Goal: Task Accomplishment & Management: Manage account settings

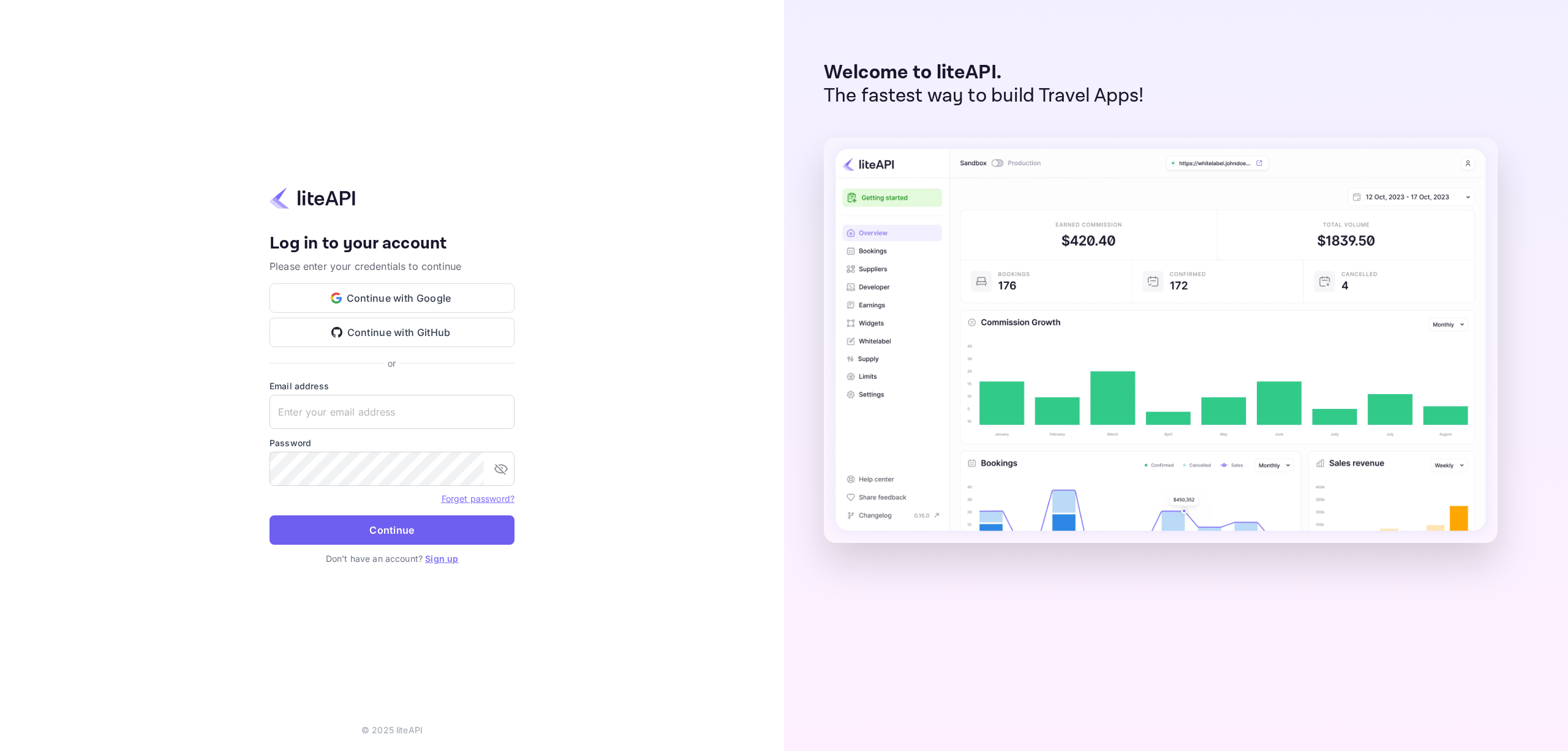
type input "[EMAIL_ADDRESS][DOMAIN_NAME]"
click at [385, 527] on button "Continue" at bounding box center [392, 530] width 245 height 29
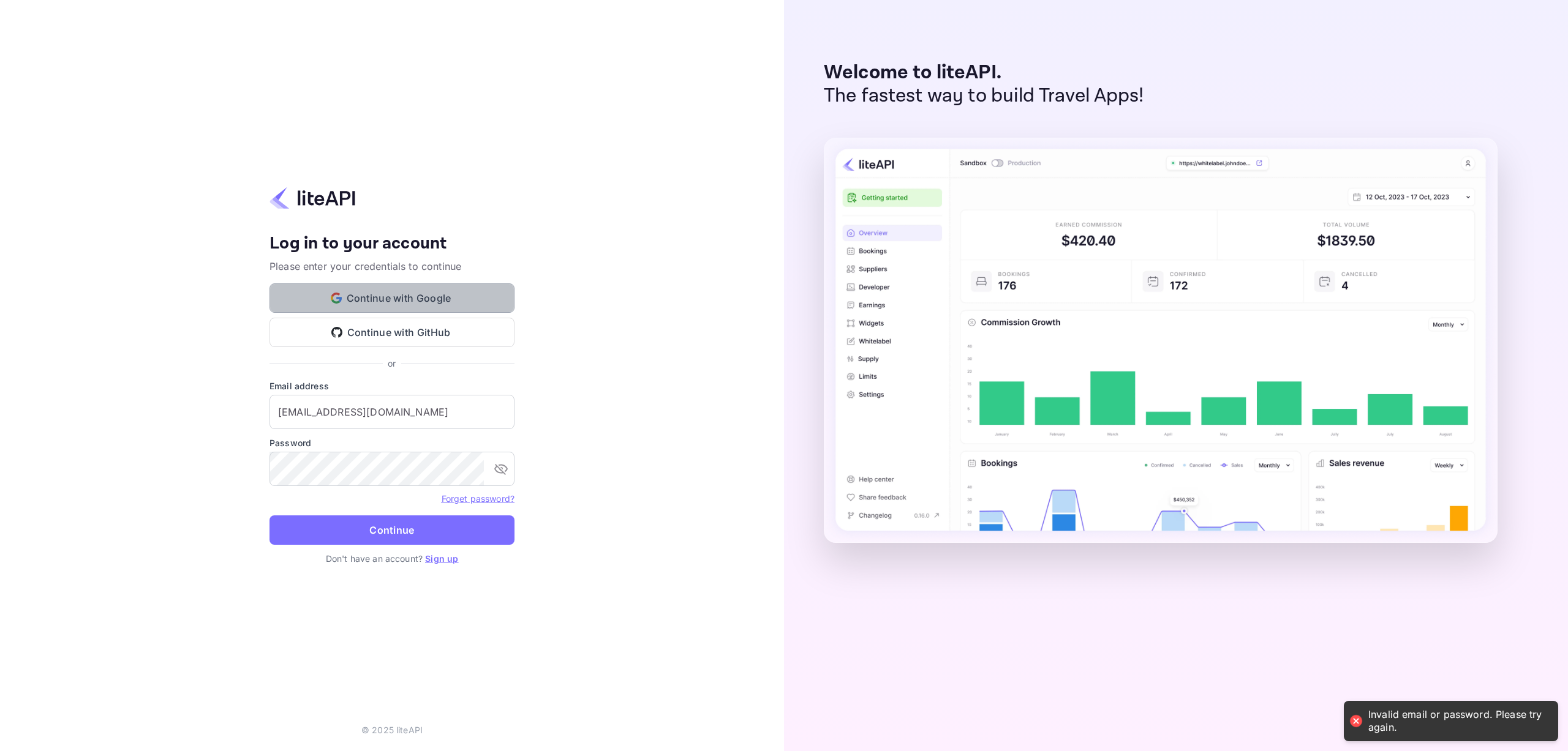
click at [389, 302] on button "Continue with Google" at bounding box center [392, 298] width 245 height 29
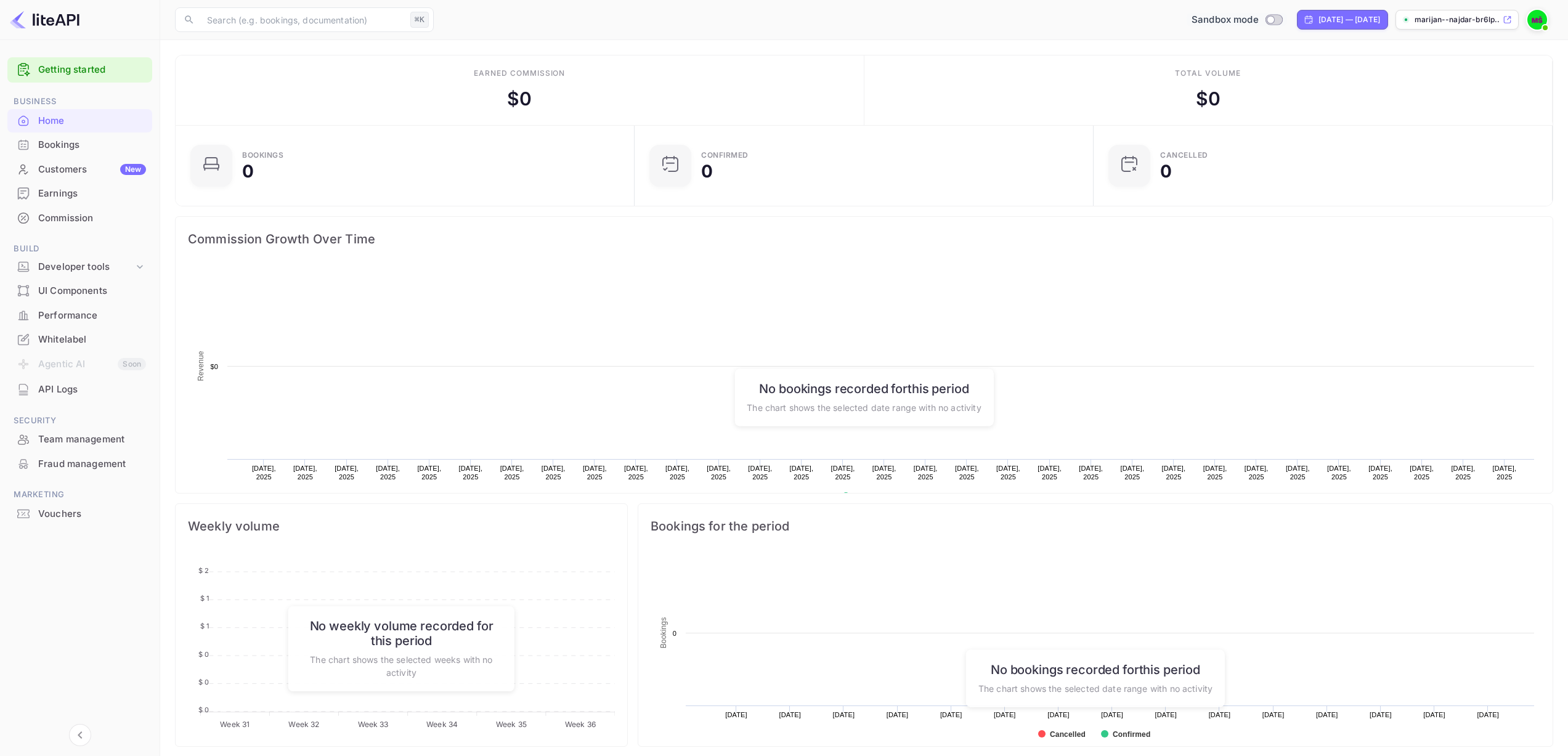
scroll to position [191, 442]
click at [74, 219] on div "Commission" at bounding box center [92, 218] width 108 height 15
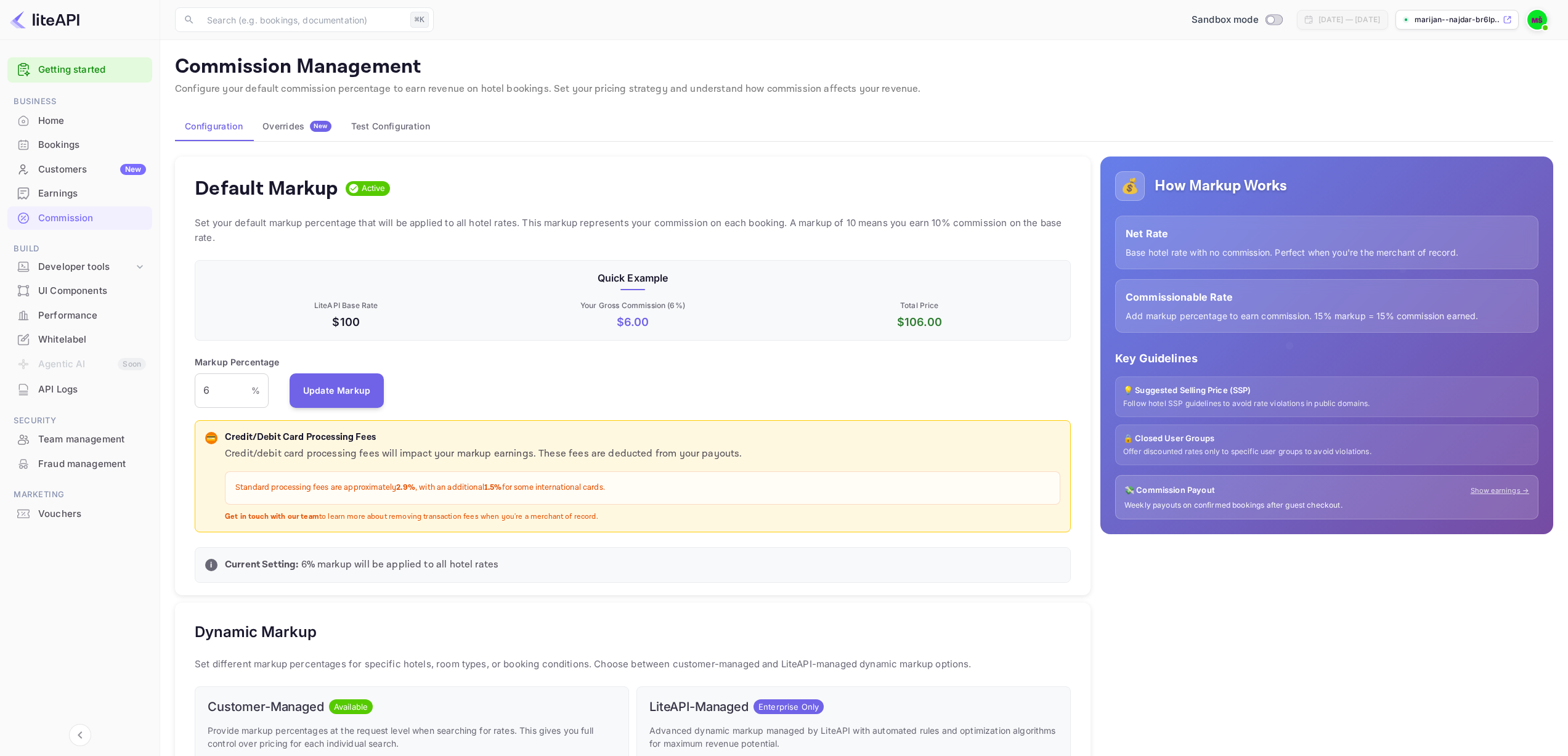
scroll to position [210, 867]
click at [440, 394] on div "Markup Percentage 6 % ​ Update Markup" at bounding box center [633, 381] width 876 height 52
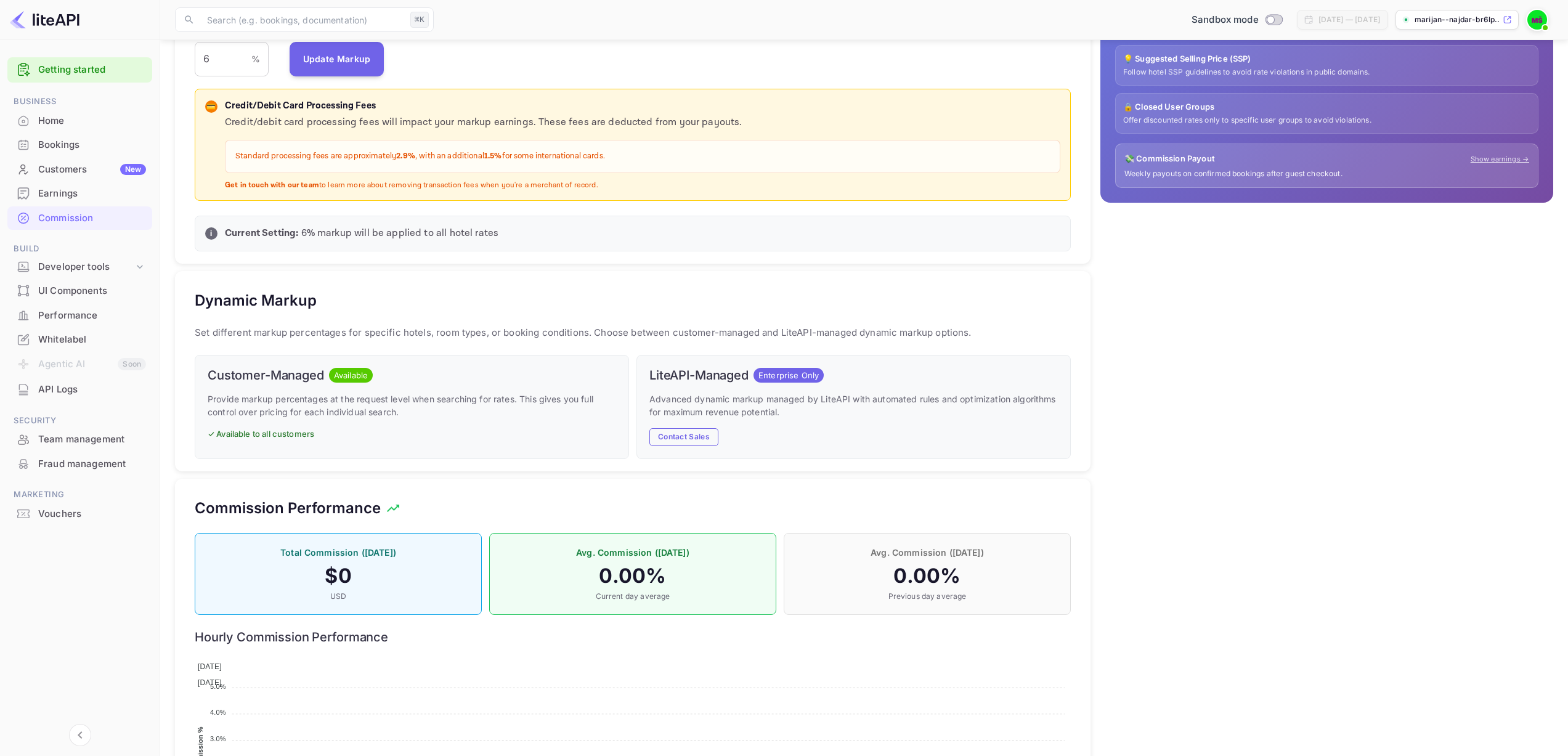
scroll to position [332, 0]
click at [491, 289] on div "Dynamic Markup Set different markup percentages for specific hotels, room types…" at bounding box center [633, 370] width 915 height 200
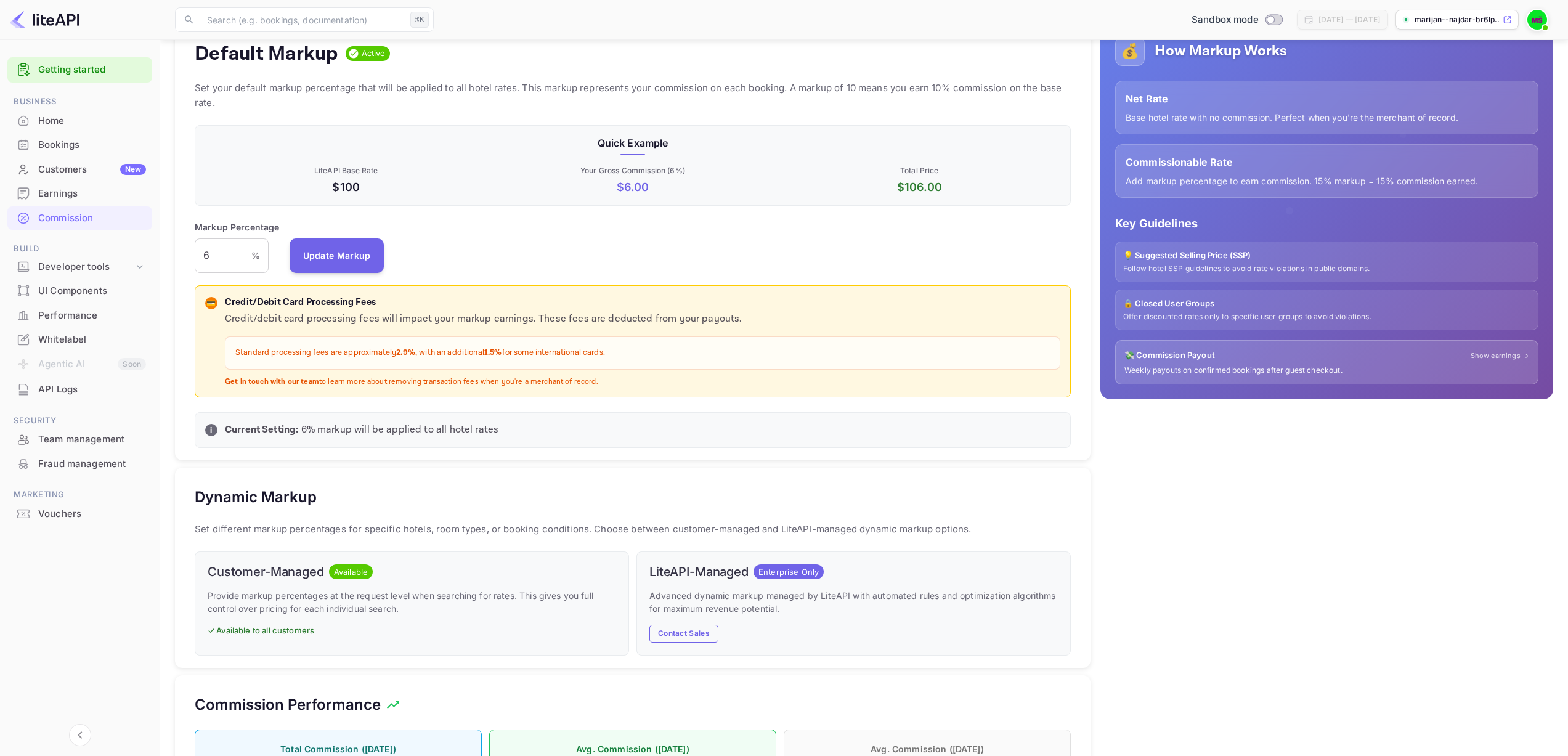
scroll to position [0, 0]
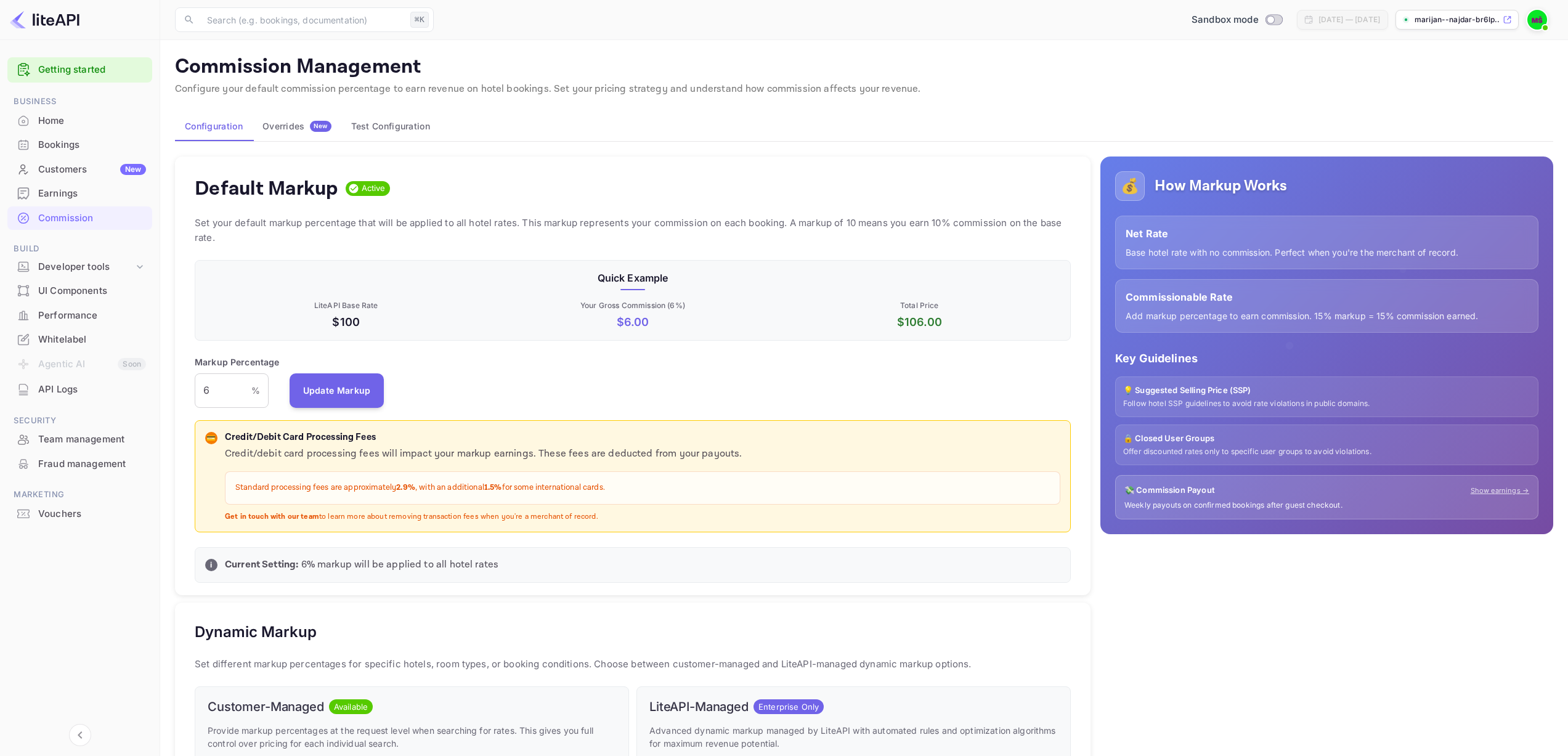
click at [290, 129] on div "Overrides New" at bounding box center [297, 126] width 69 height 11
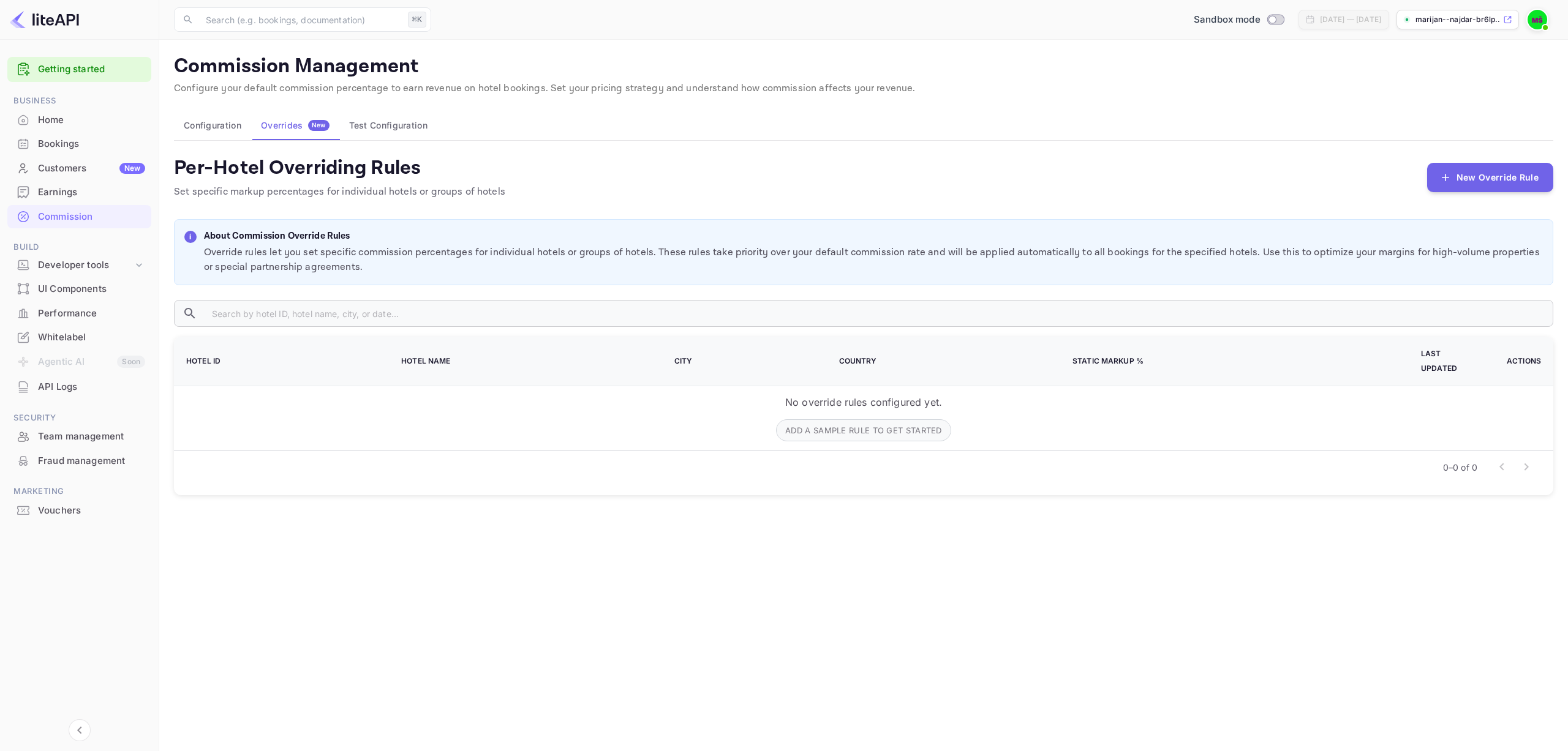
click at [381, 128] on button "Test Configuration" at bounding box center [388, 125] width 98 height 29
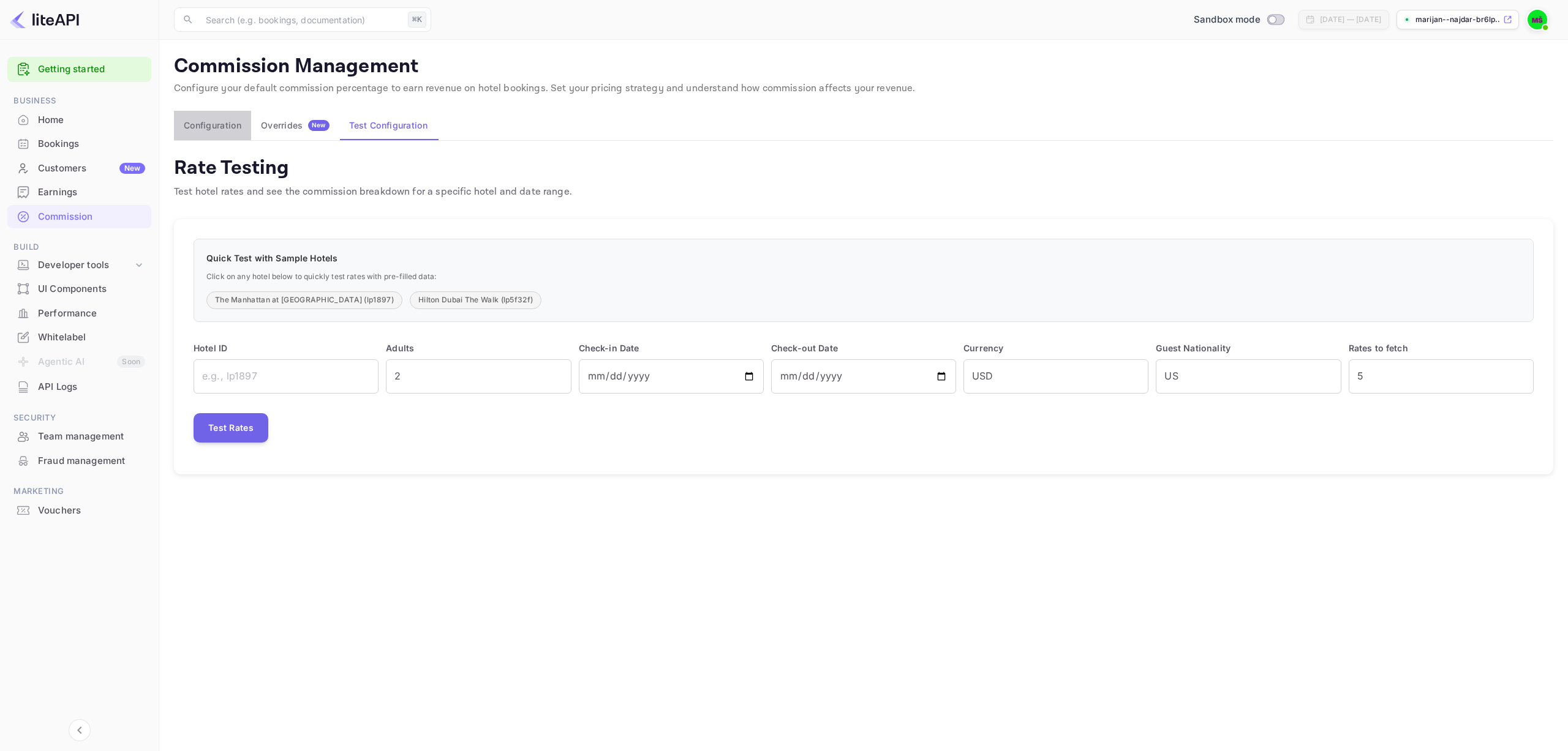
click at [207, 132] on button "Configuration" at bounding box center [213, 125] width 77 height 29
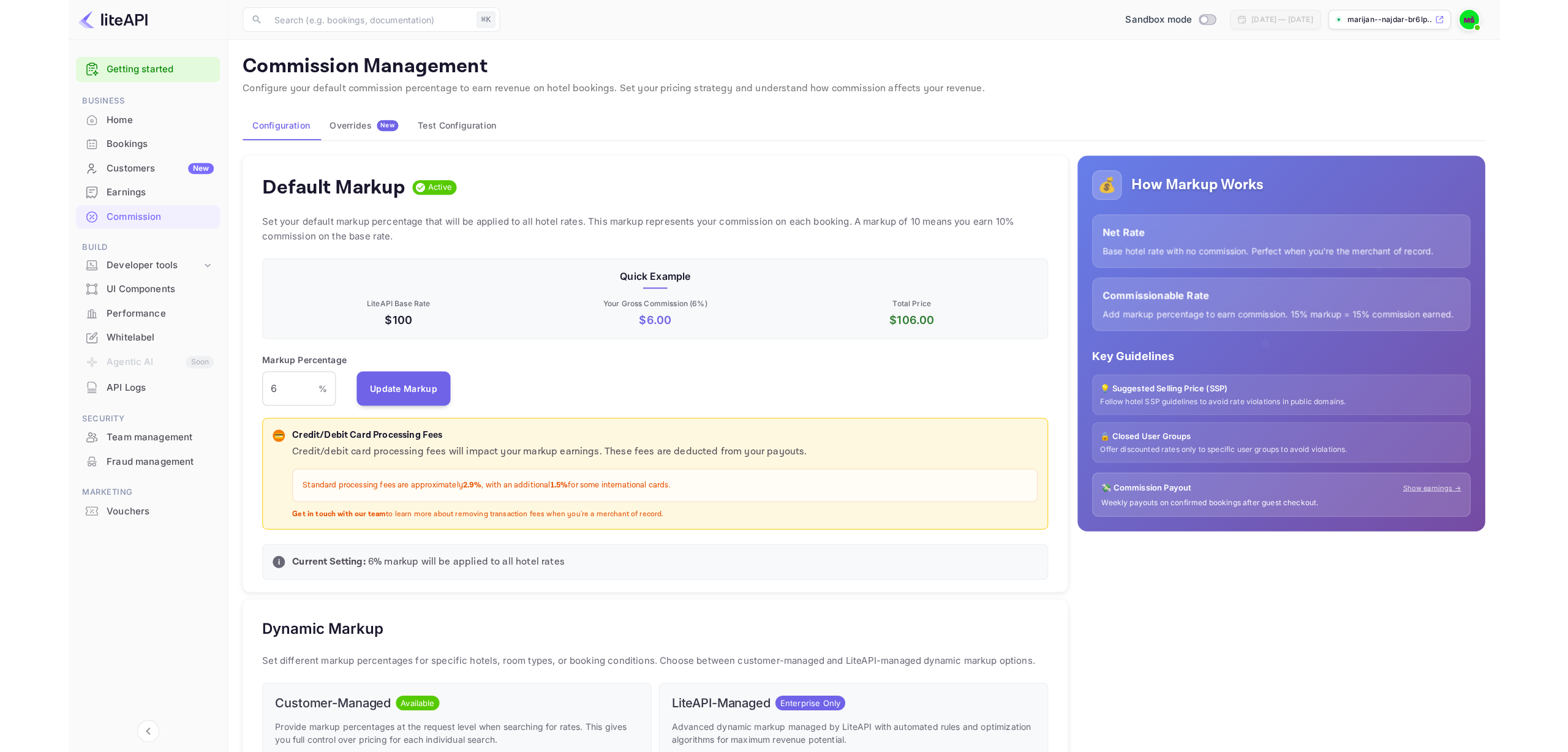
scroll to position [208, 769]
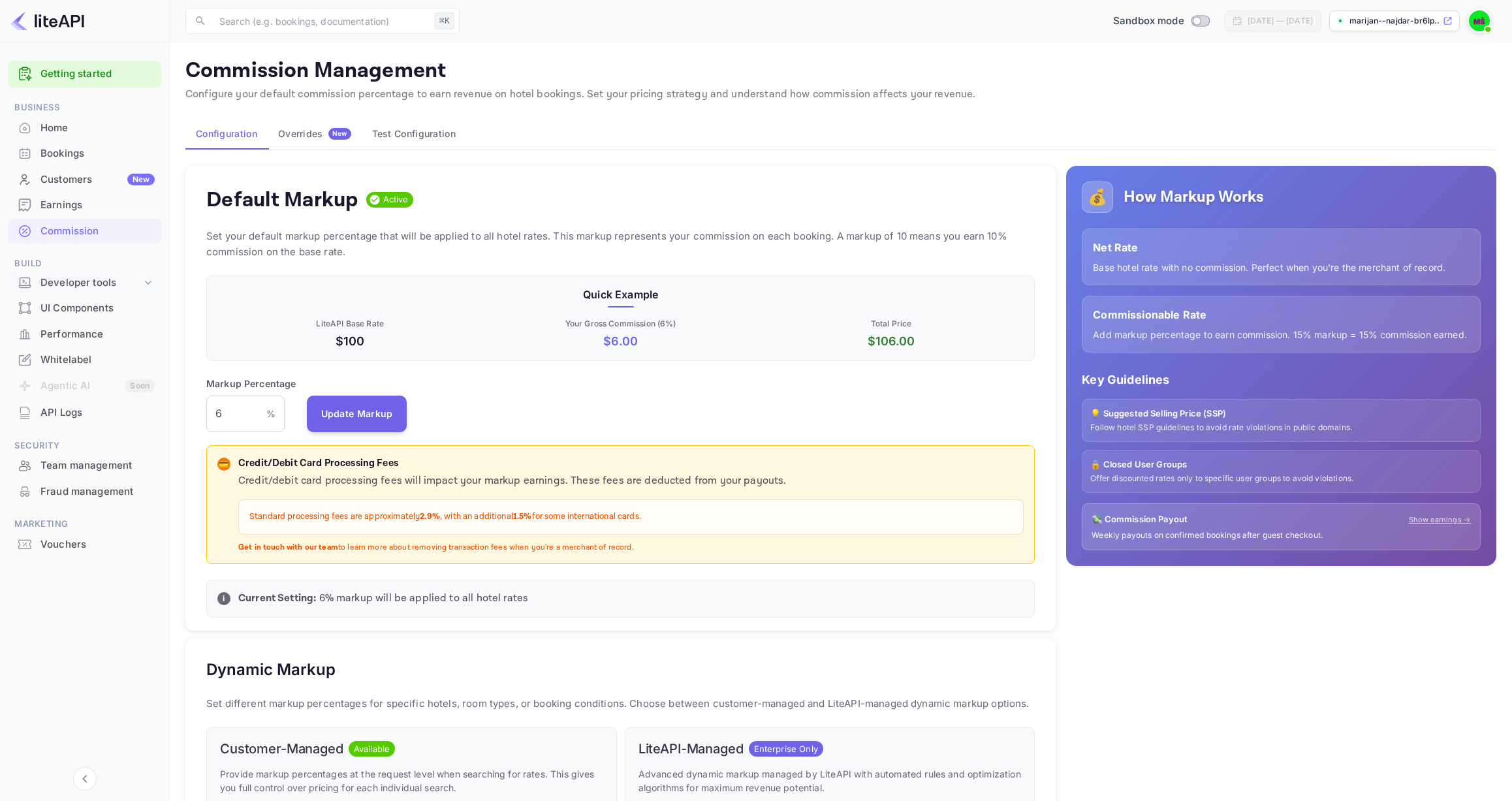
click at [64, 287] on div "Developer tools" at bounding box center [90, 283] width 101 height 15
click at [59, 202] on div "Earnings" at bounding box center [97, 205] width 115 height 15
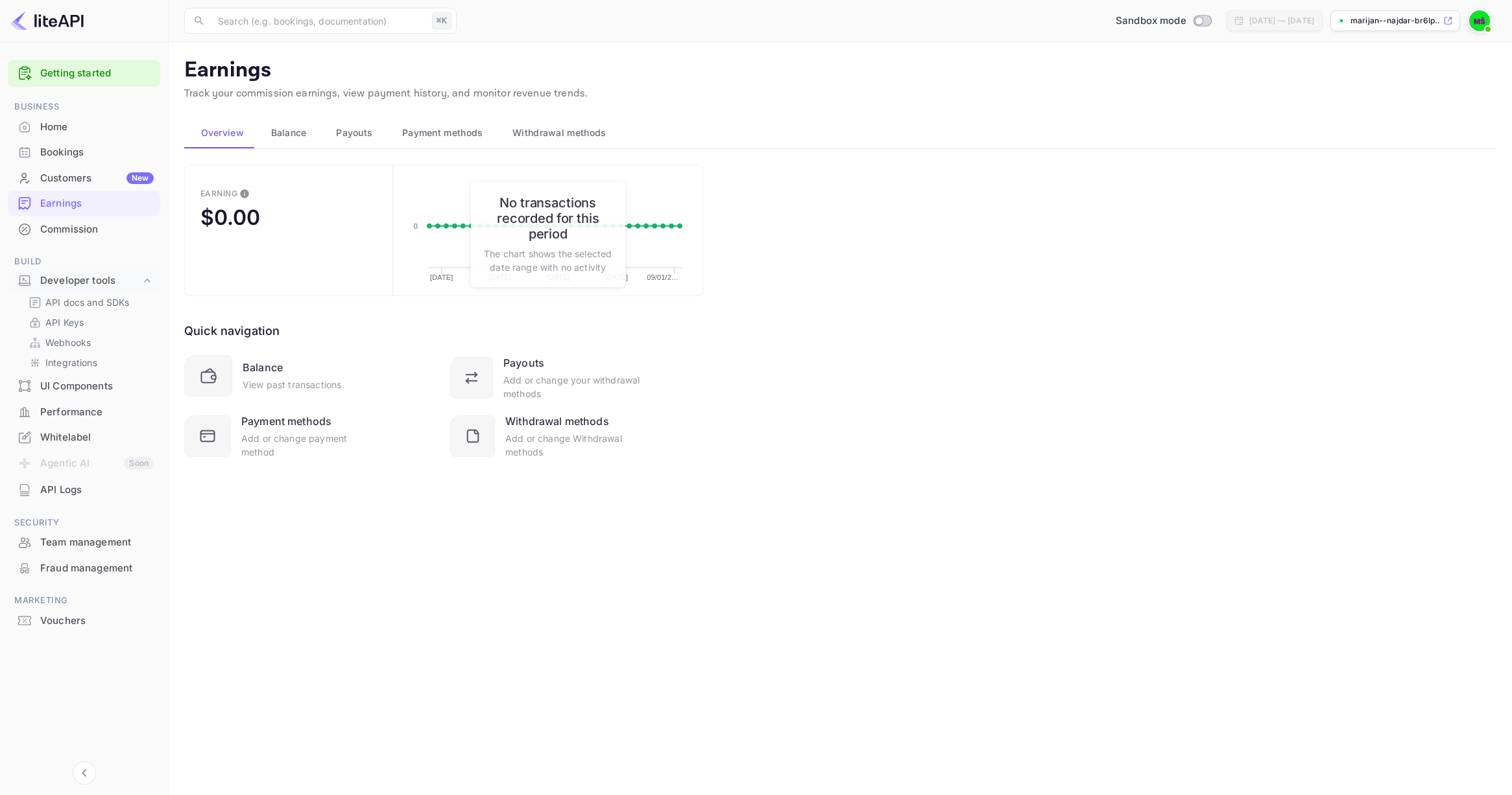
click at [275, 134] on span "Balance" at bounding box center [288, 132] width 35 height 15
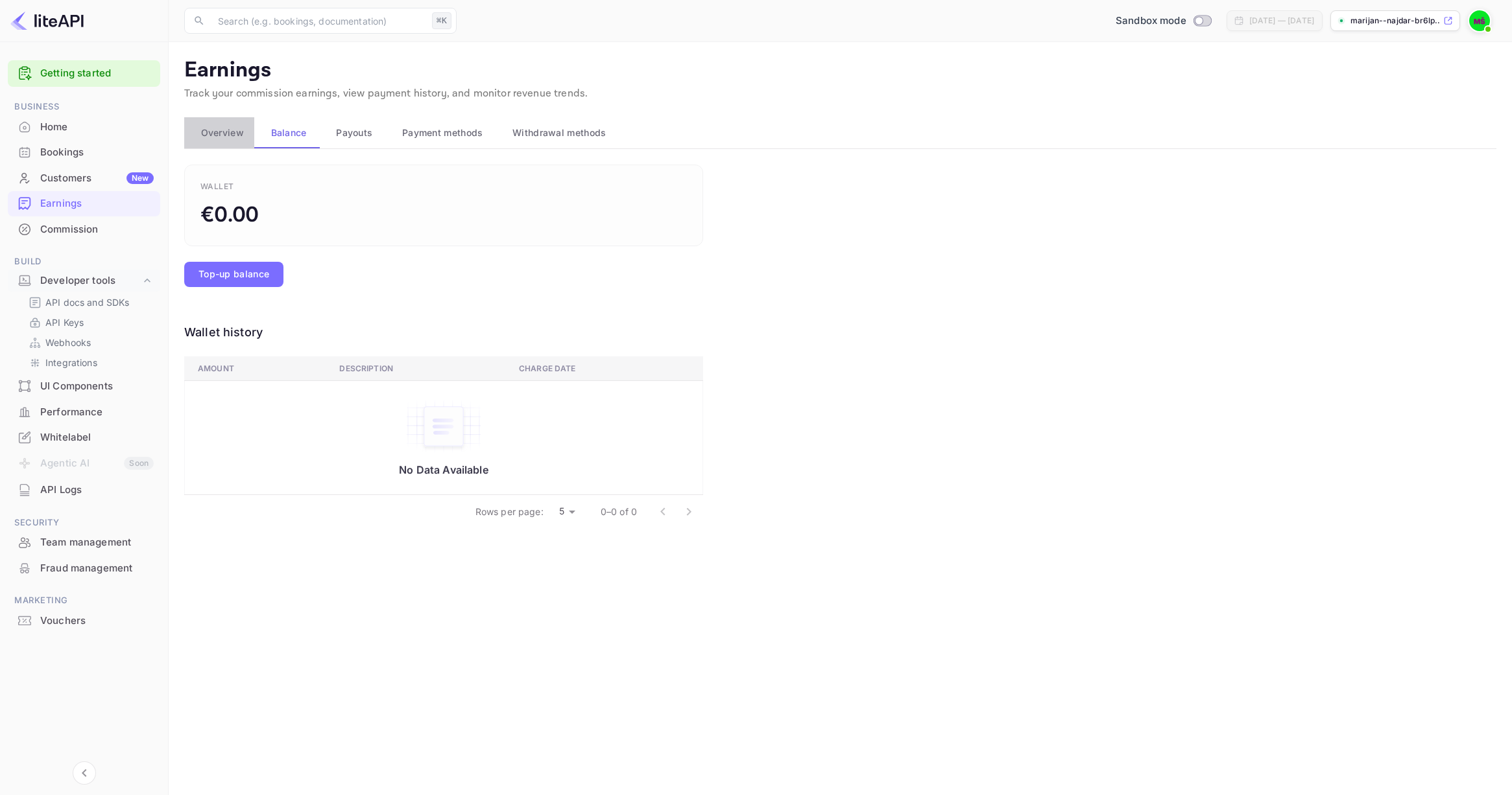
click at [242, 132] on span "Overview" at bounding box center [221, 132] width 42 height 15
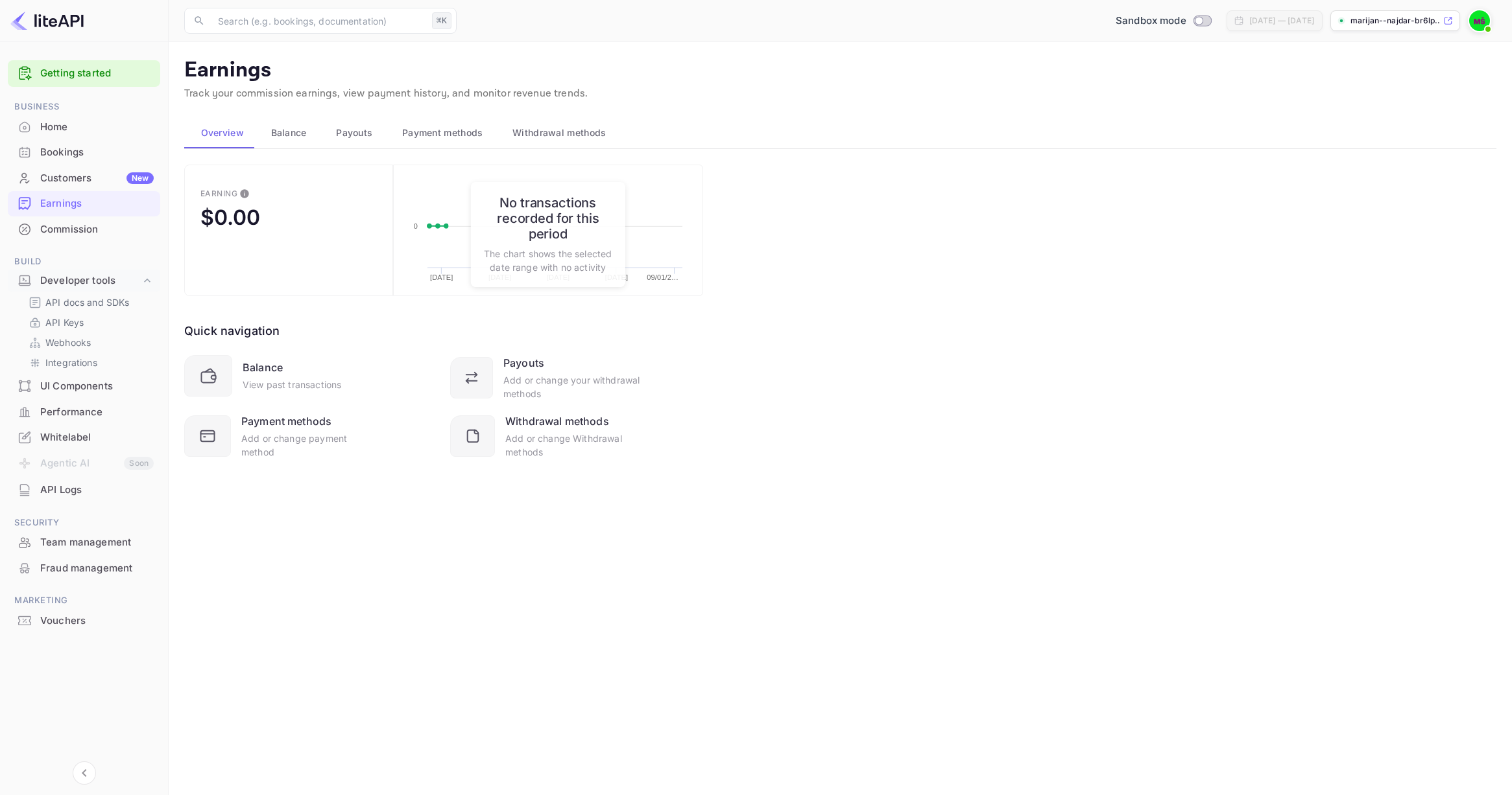
click at [362, 135] on span "Payouts" at bounding box center [354, 132] width 36 height 15
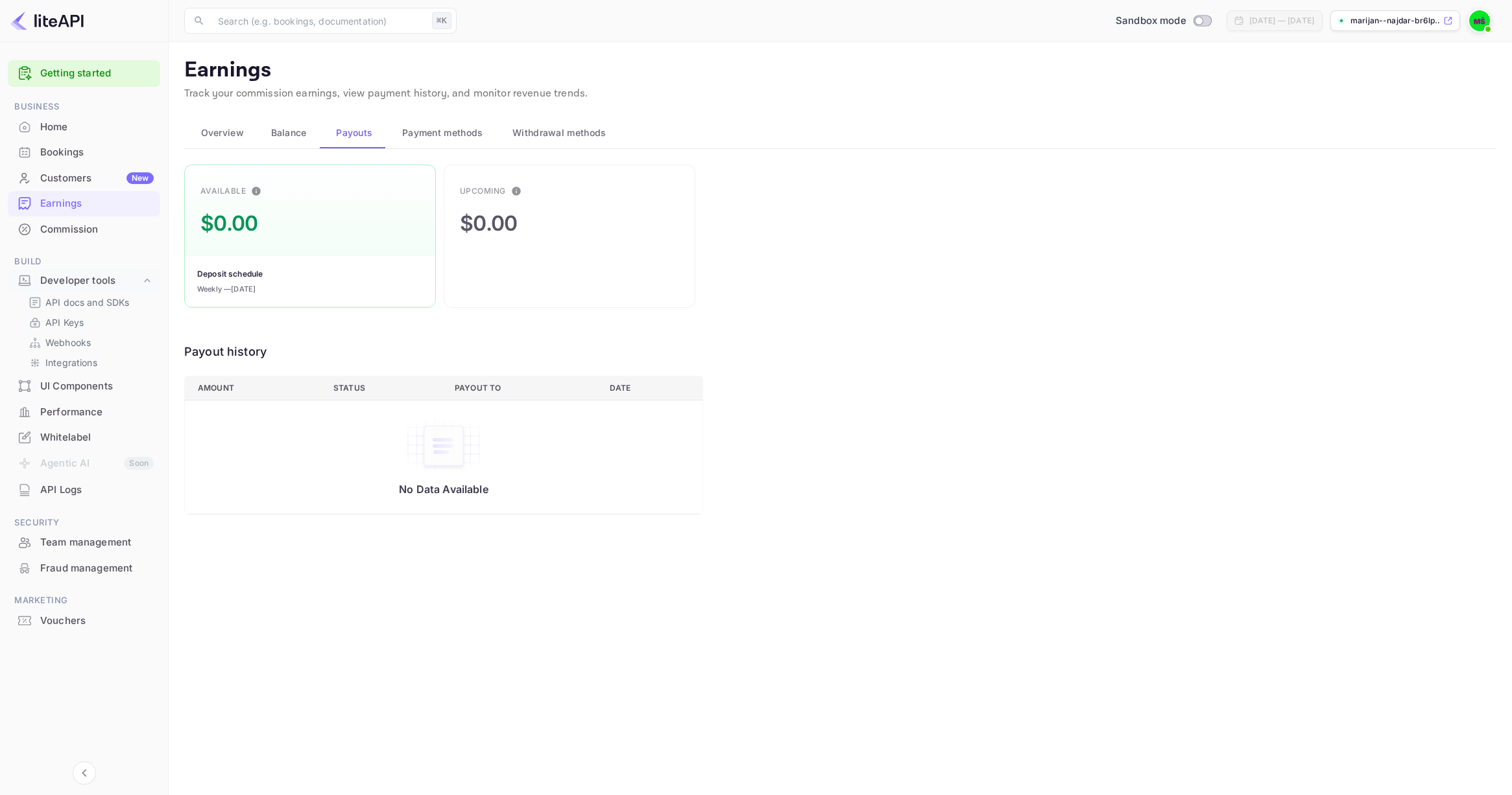
click at [436, 134] on span "Payment methods" at bounding box center [443, 132] width 81 height 15
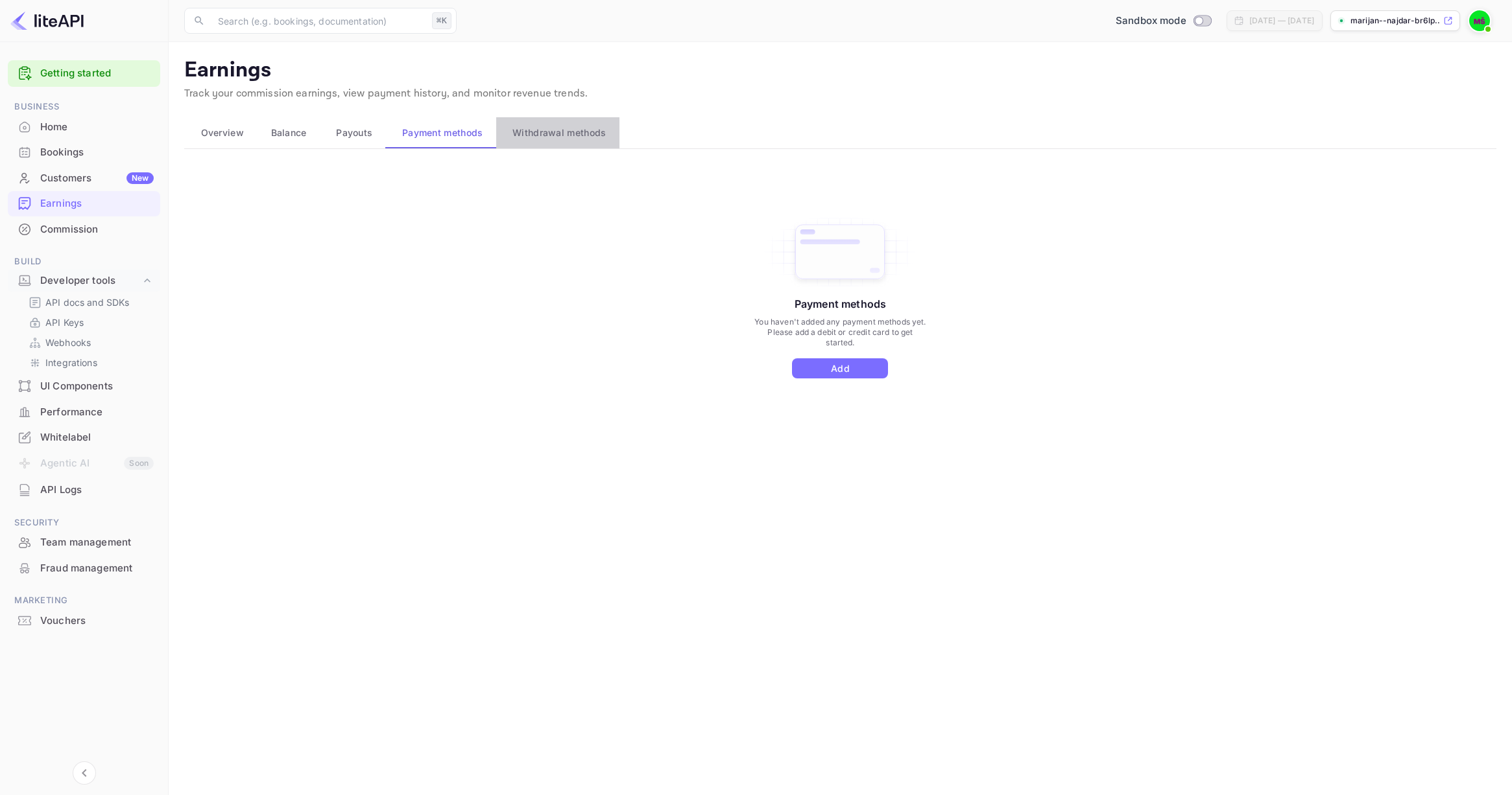
click at [554, 135] on span "Withdrawal methods" at bounding box center [559, 132] width 93 height 15
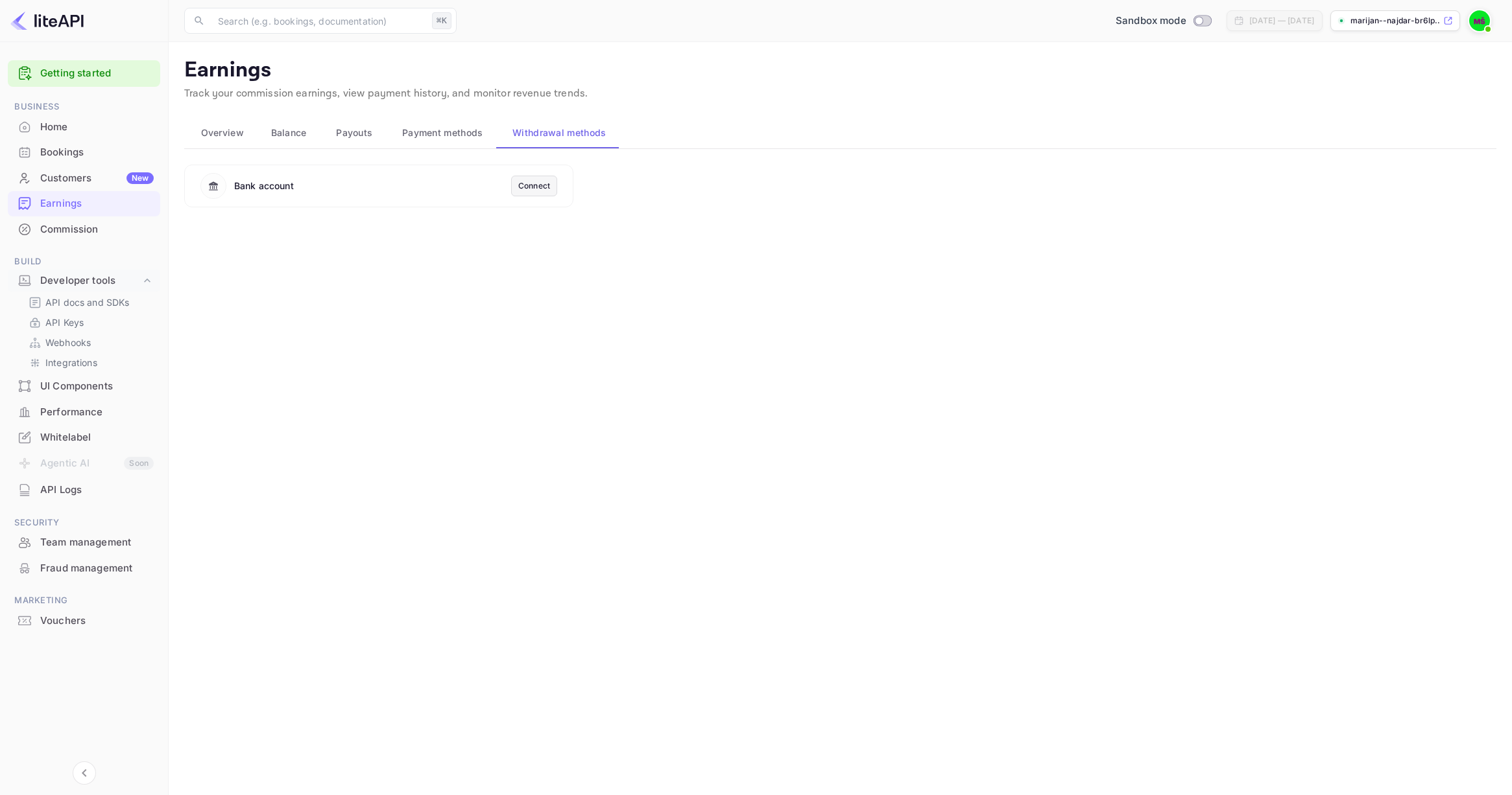
click at [234, 132] on span "Overview" at bounding box center [221, 132] width 42 height 15
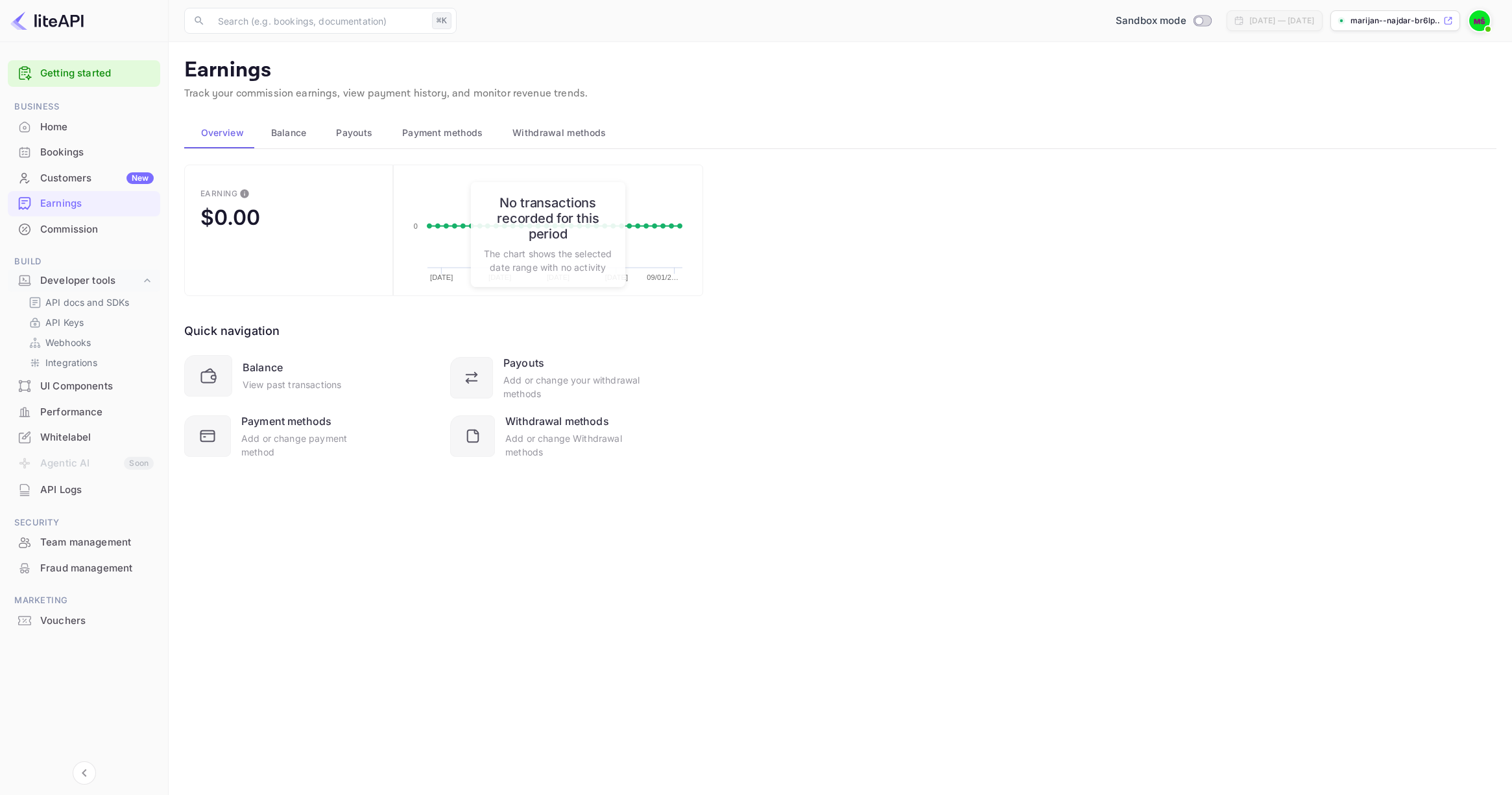
click at [1476, 22] on img at bounding box center [1479, 20] width 21 height 21
click at [1385, 136] on div "Logout" at bounding box center [1416, 134] width 149 height 31
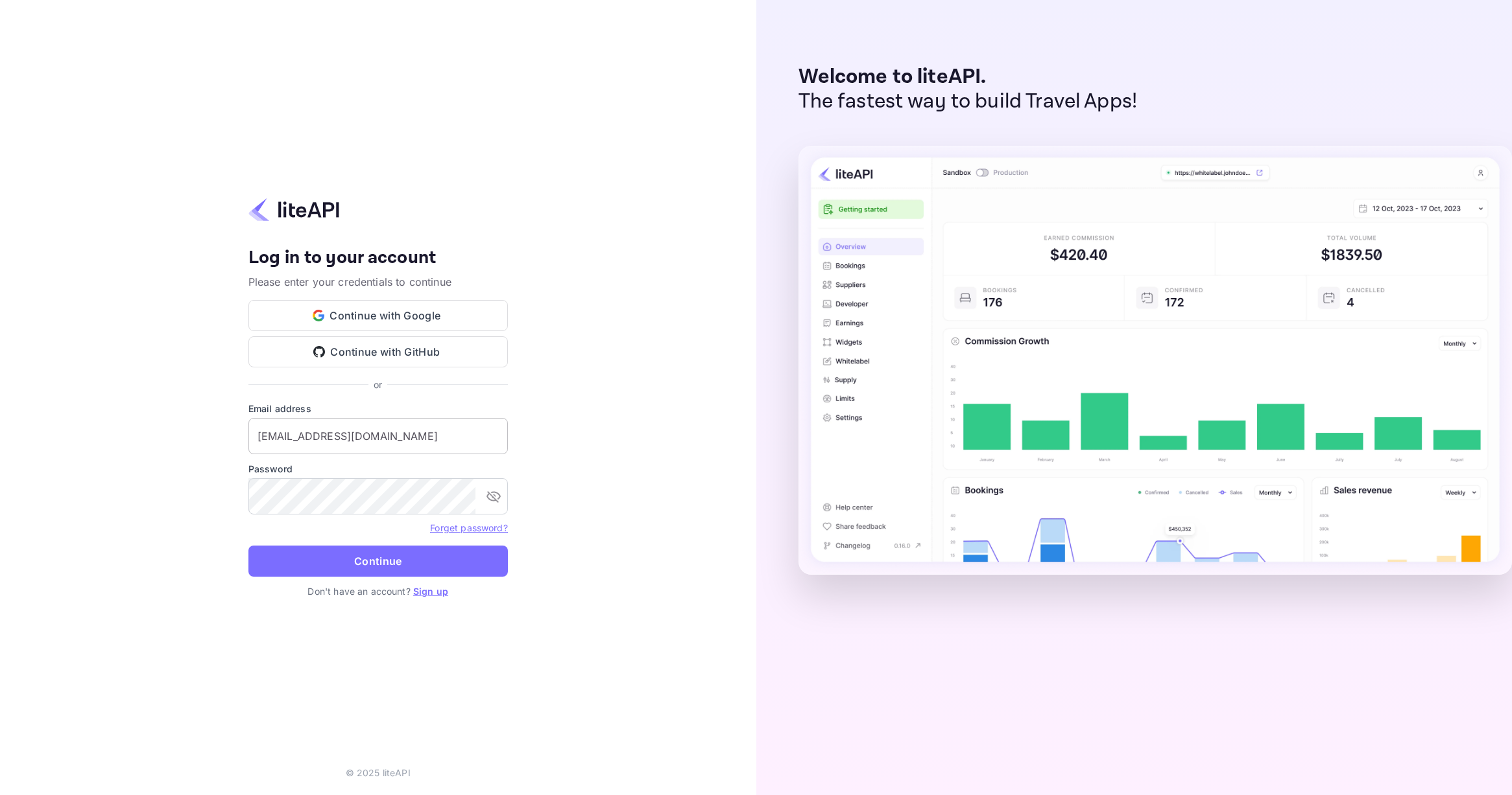
click at [382, 435] on input "[EMAIL_ADDRESS][DOMAIN_NAME]" at bounding box center [378, 436] width 259 height 36
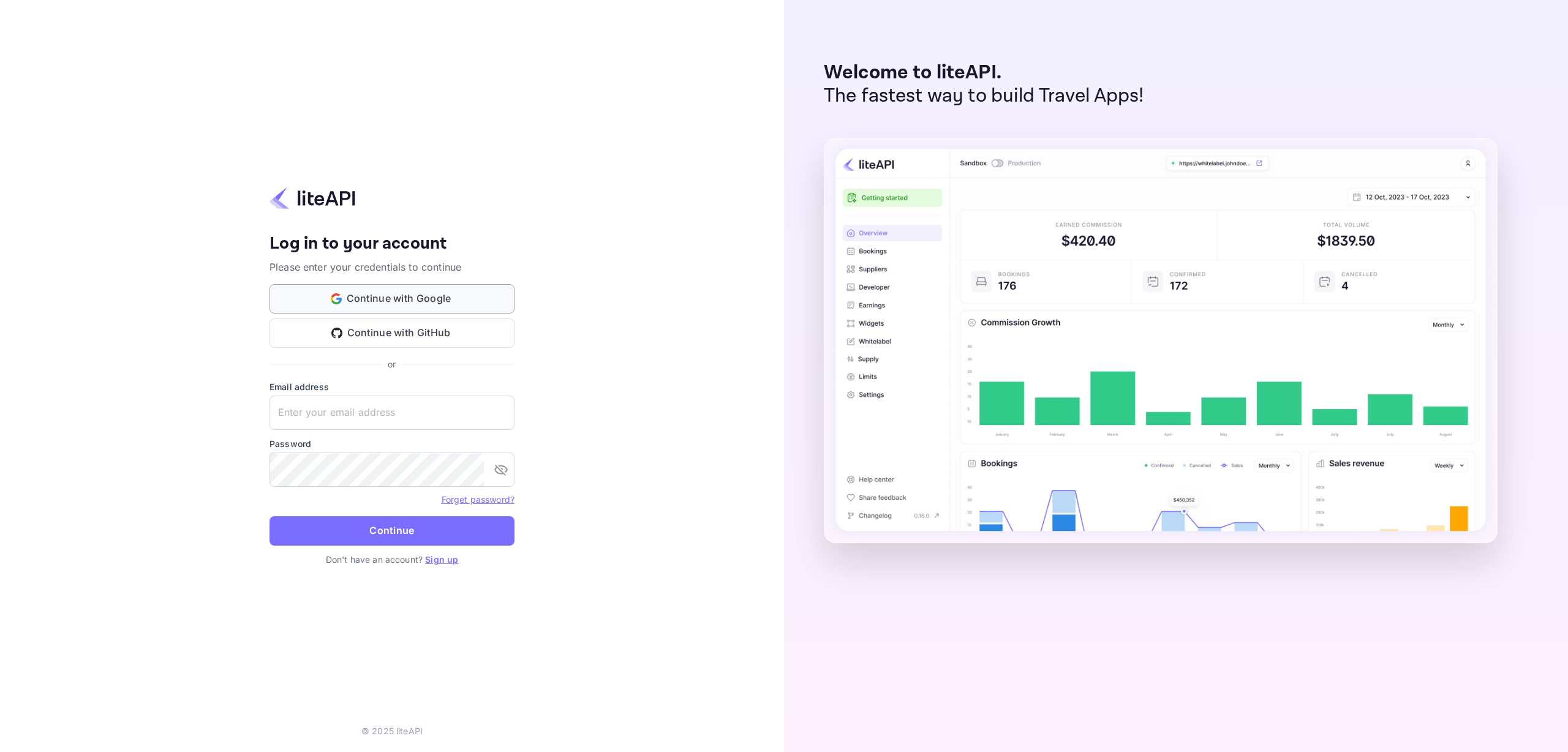
type input "o.tali+agent@nuitee.com"
click at [389, 297] on button "Continue with Google" at bounding box center [392, 299] width 245 height 29
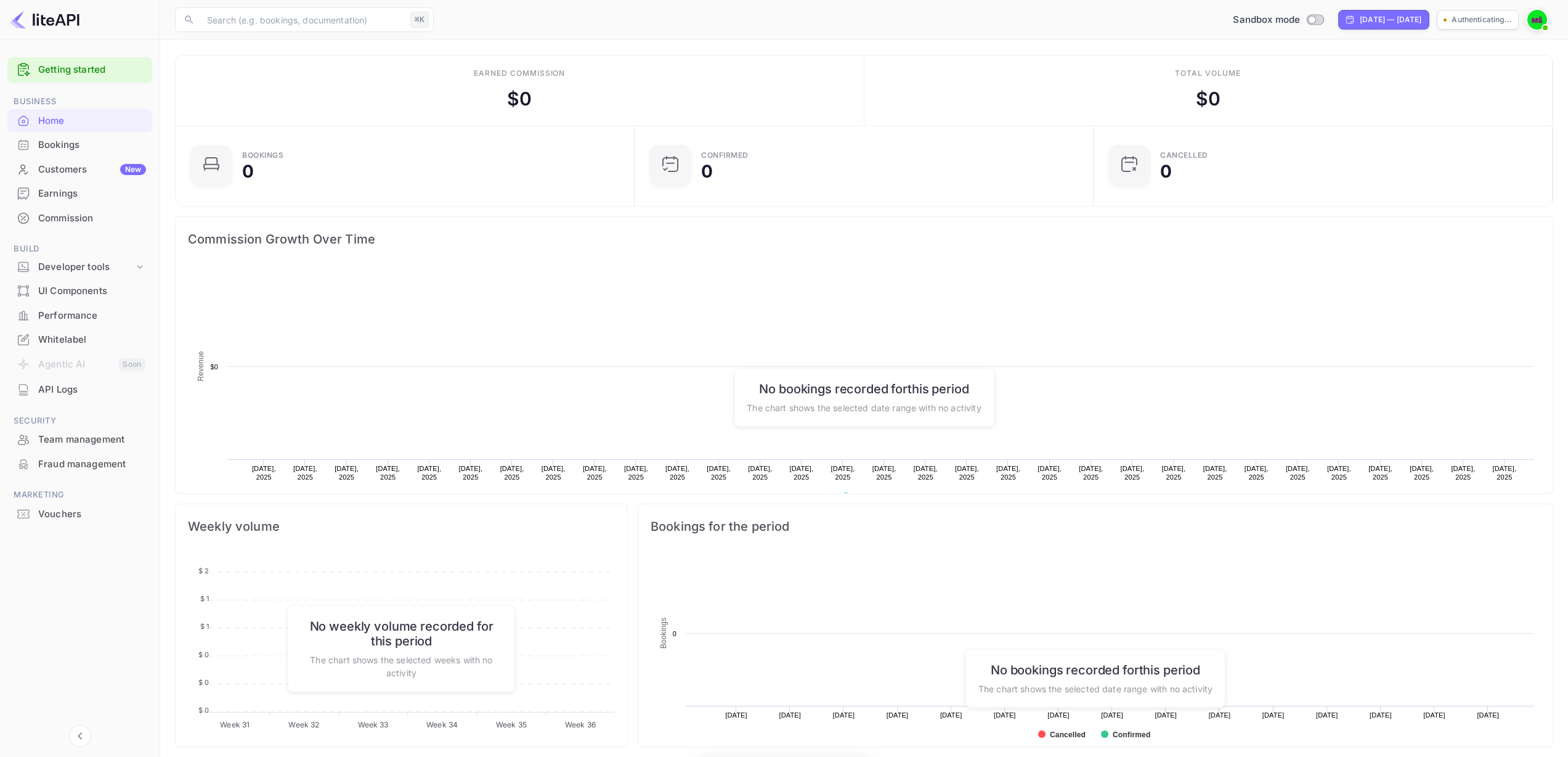
scroll to position [191, 442]
click at [138, 268] on icon at bounding box center [140, 267] width 12 height 12
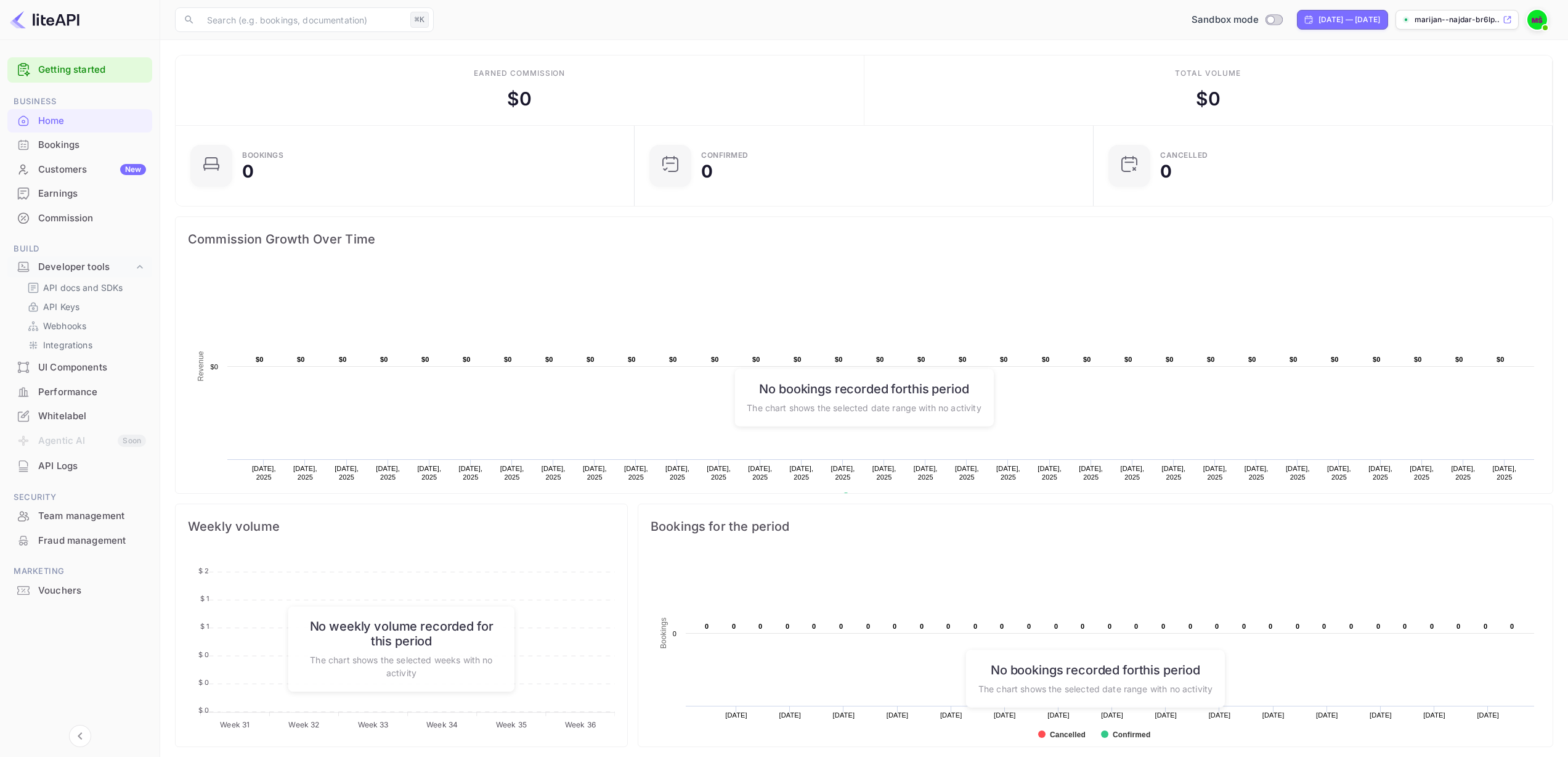
click at [80, 194] on div "Earnings" at bounding box center [92, 193] width 108 height 15
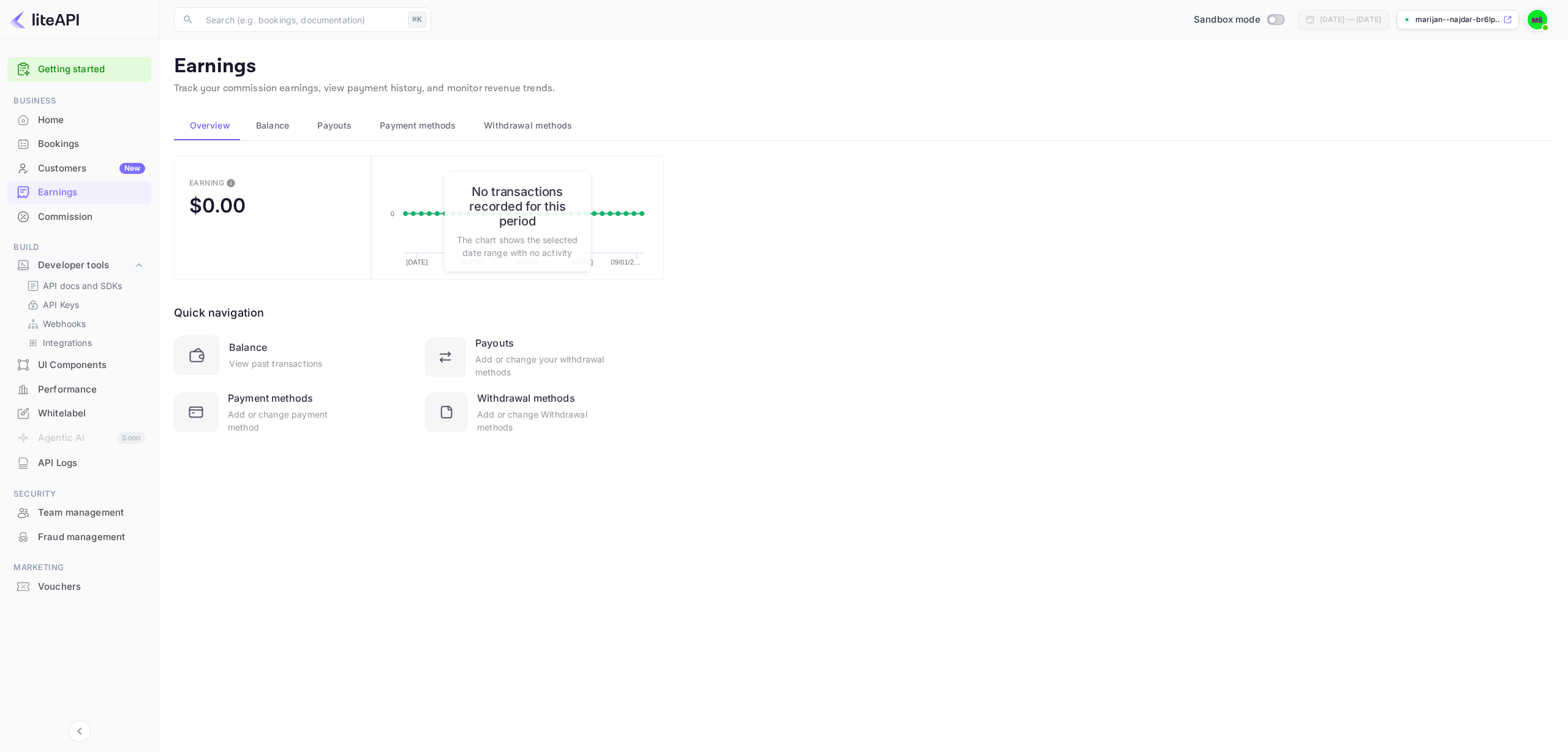
click at [471, 538] on main "Earnings Track your commission earnings, view payment history, and monitor reve…" at bounding box center [864, 396] width 1408 height 713
click at [283, 131] on span "Balance" at bounding box center [272, 125] width 33 height 15
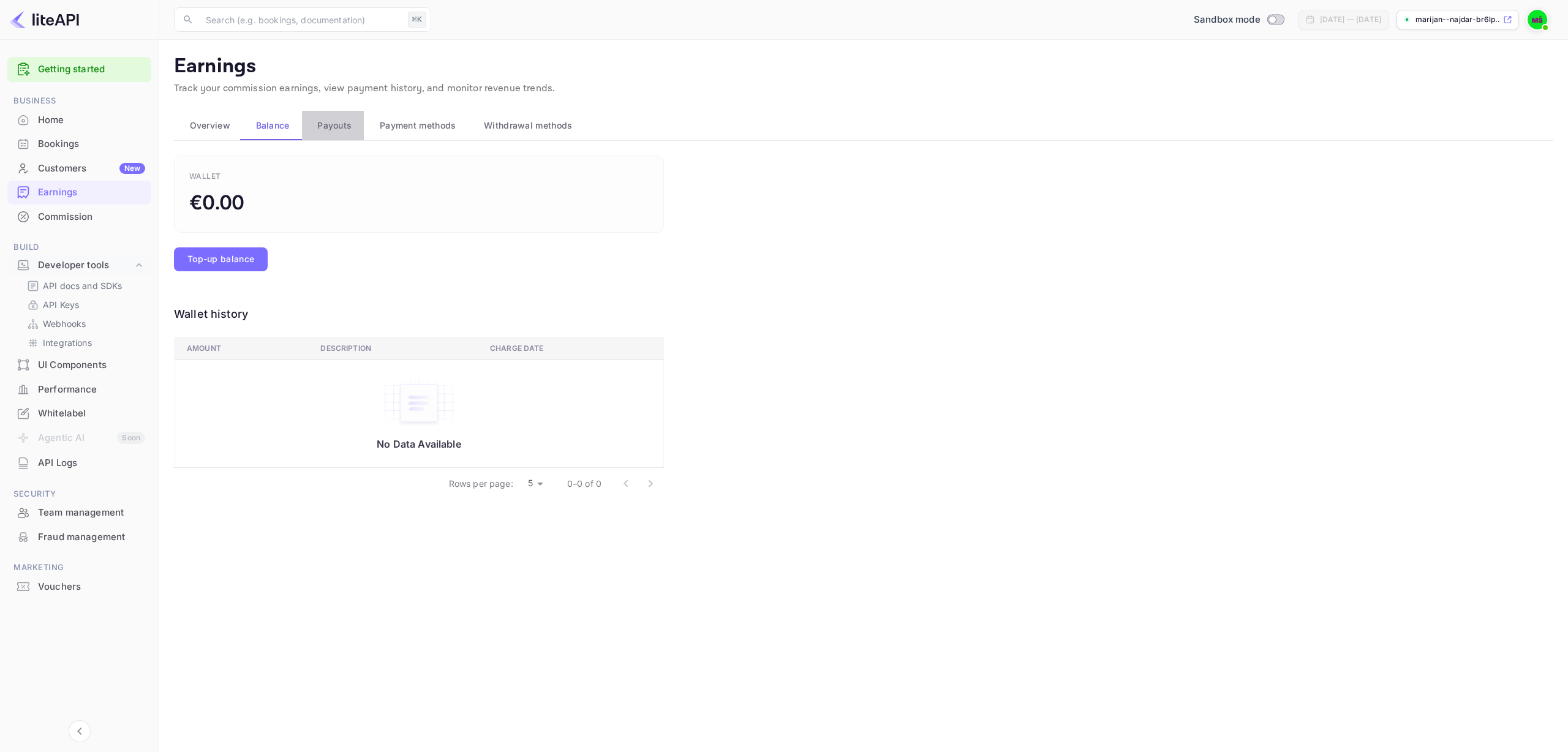
click at [344, 131] on span "Payouts" at bounding box center [335, 125] width 34 height 15
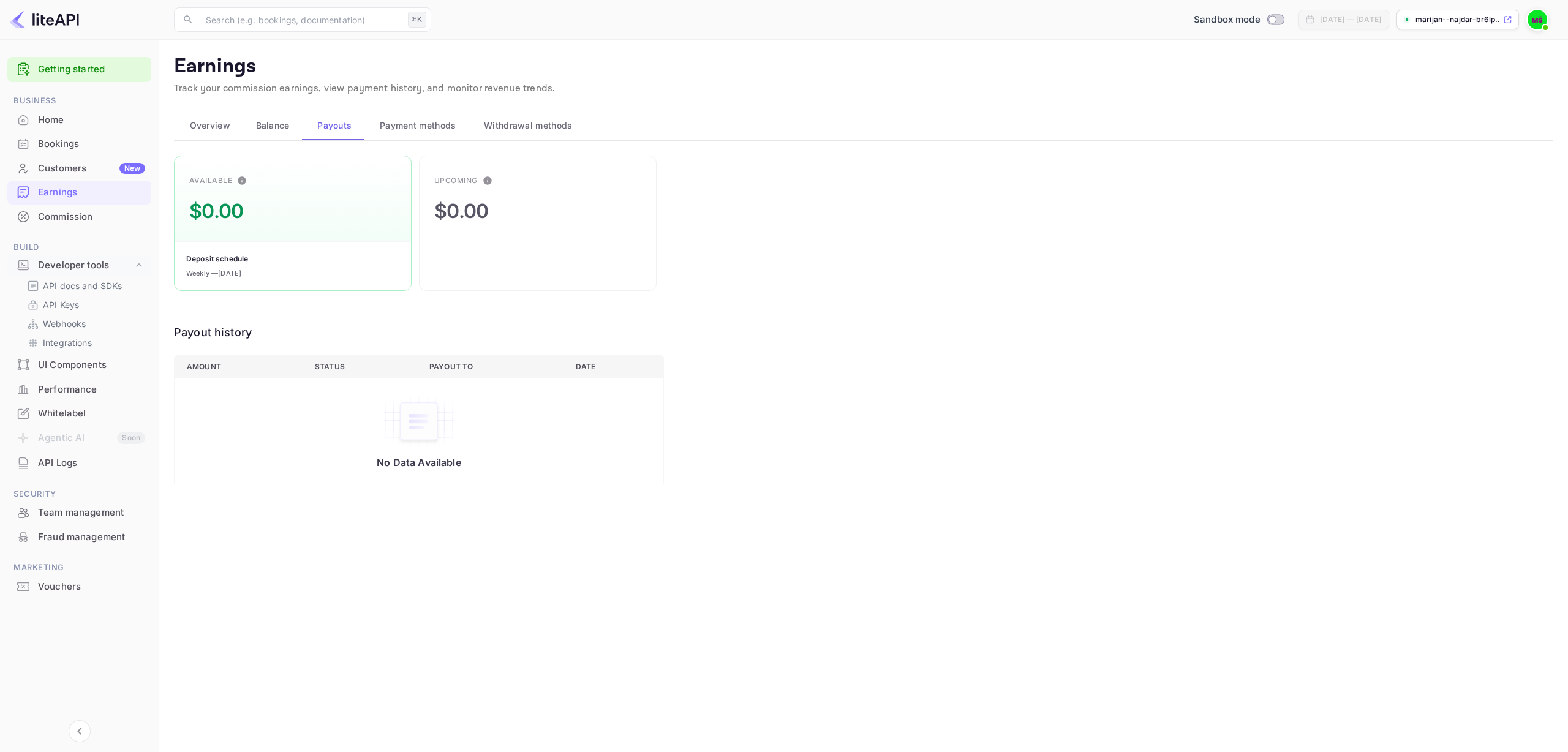
click at [400, 131] on span "Payment methods" at bounding box center [418, 125] width 77 height 15
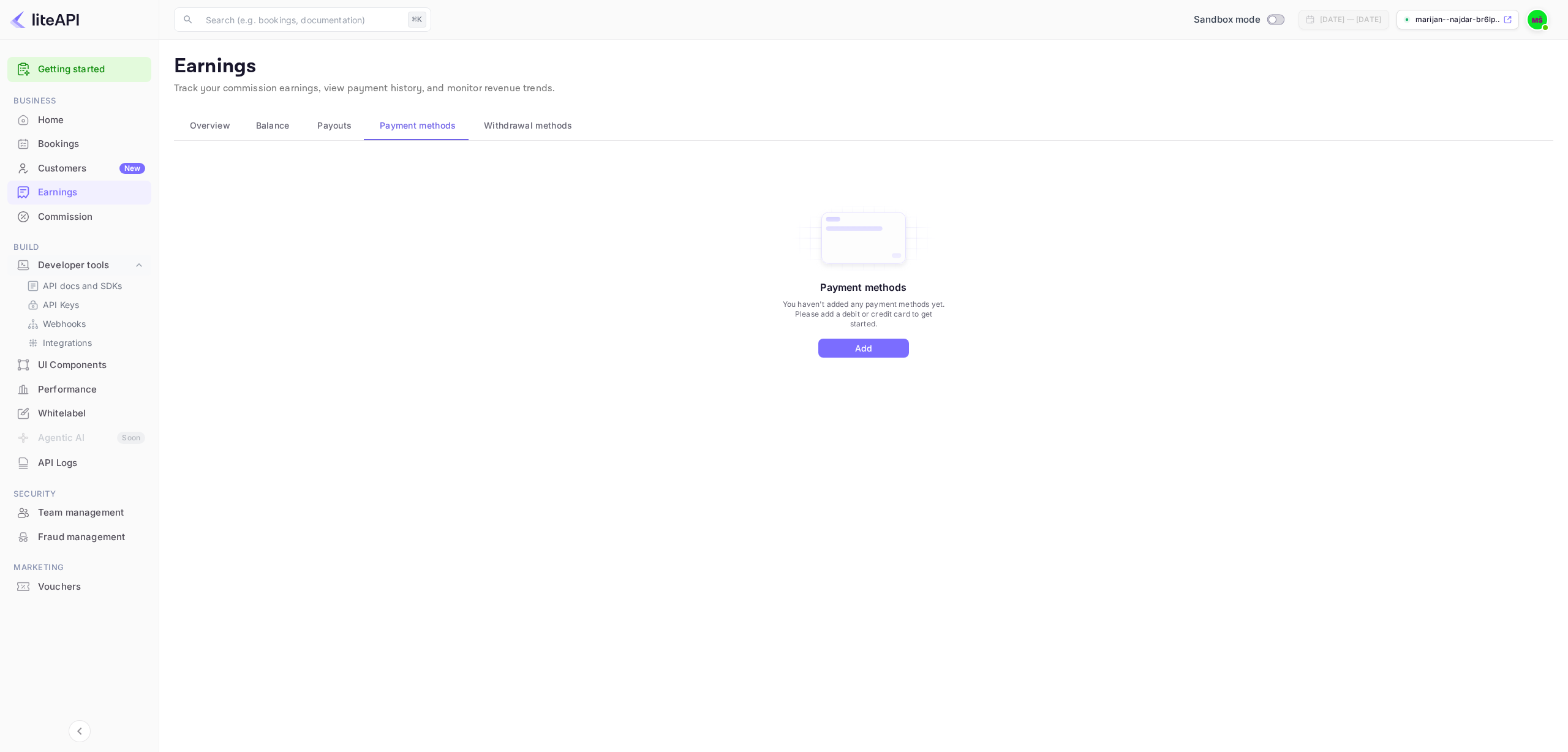
click at [509, 127] on span "Withdrawal methods" at bounding box center [528, 125] width 88 height 15
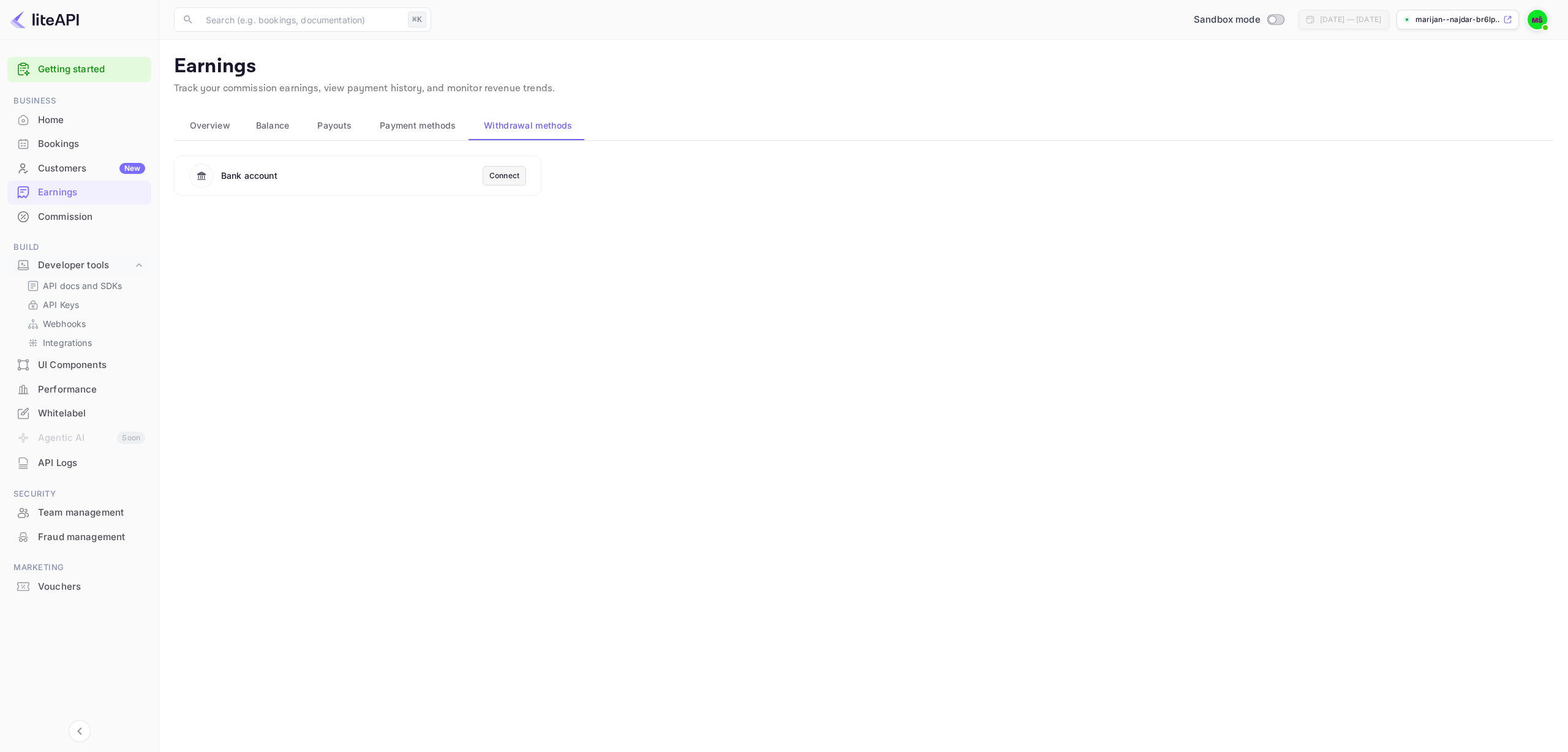
click at [207, 128] on span "Overview" at bounding box center [209, 125] width 40 height 15
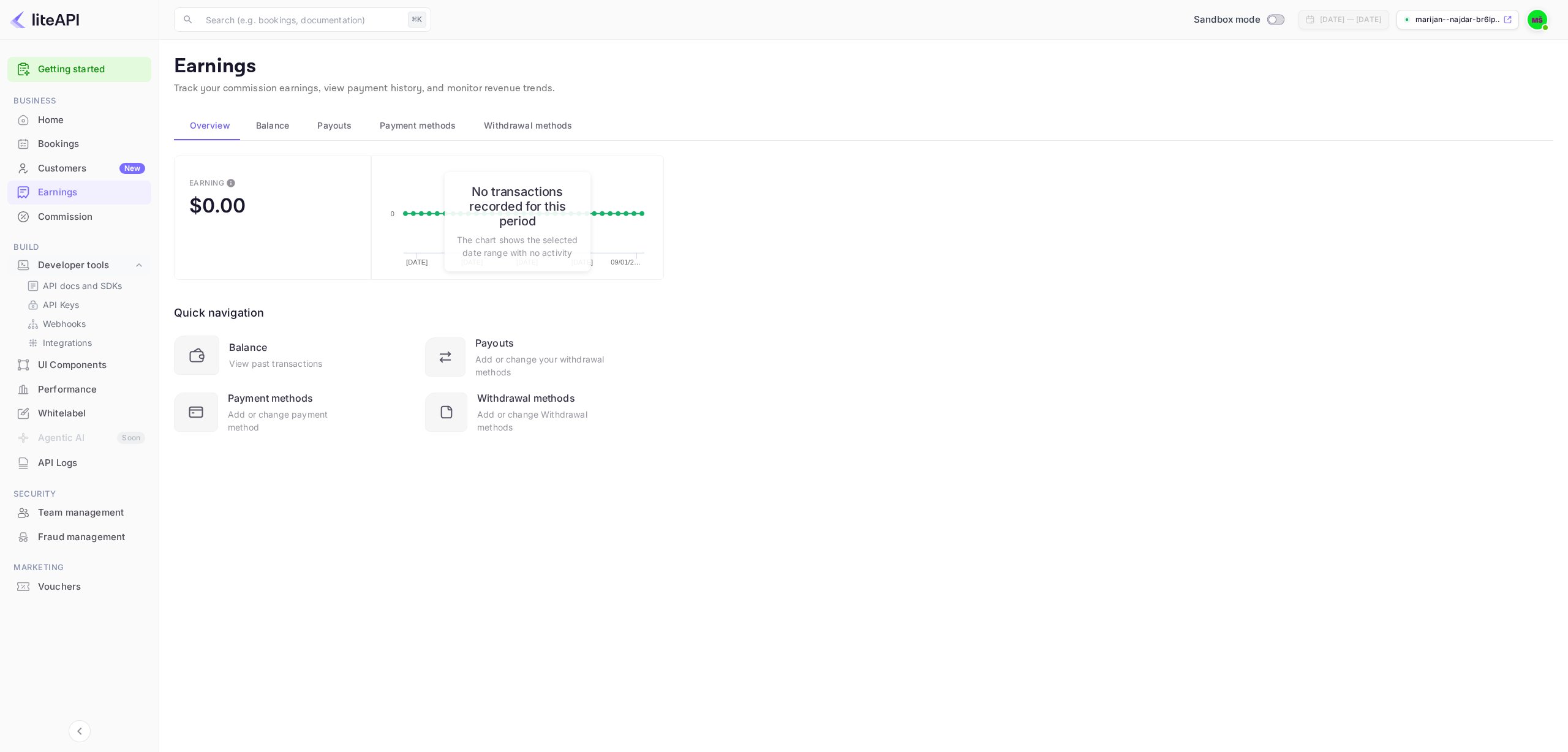
click at [64, 169] on div "Customers New" at bounding box center [91, 168] width 108 height 15
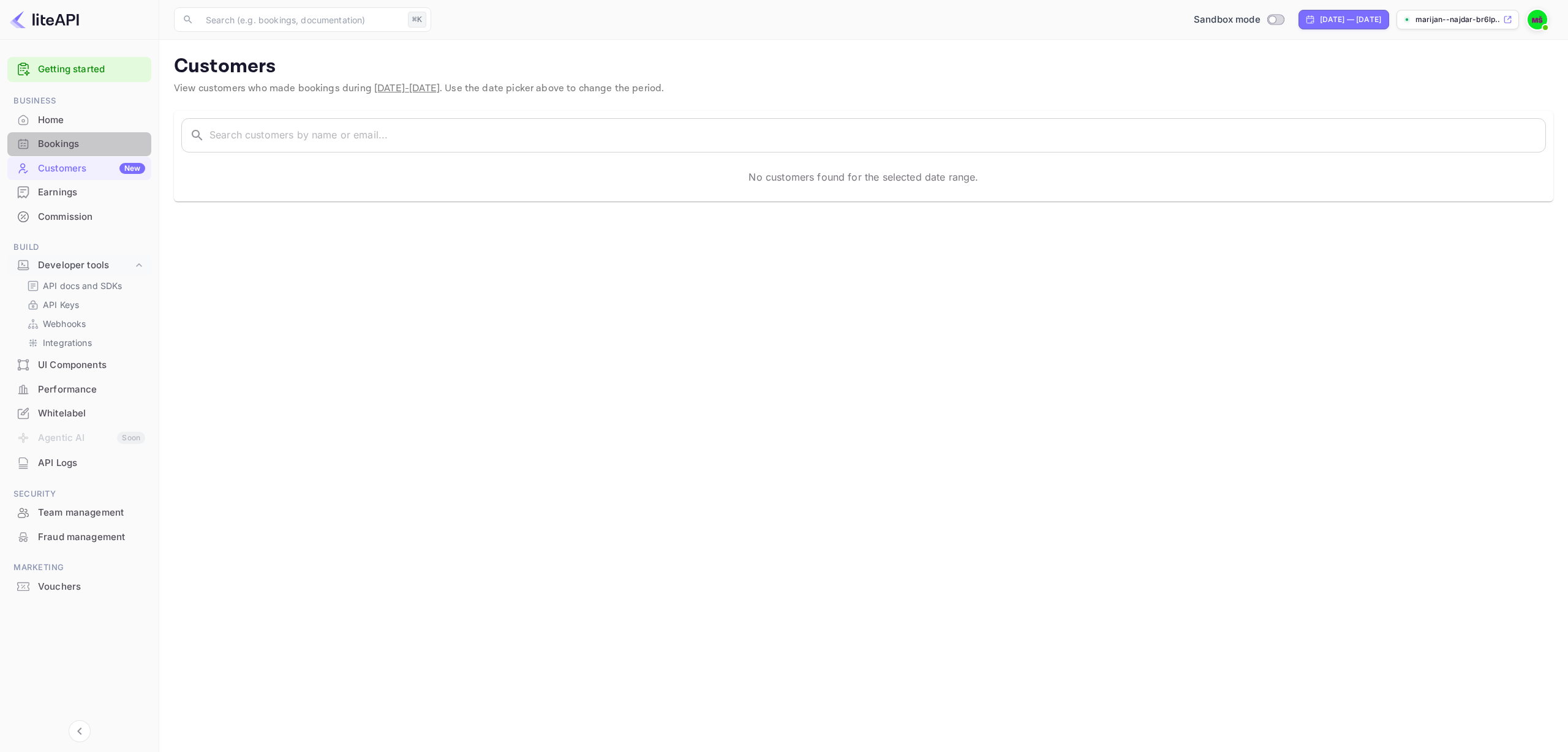
click at [55, 145] on div "Bookings" at bounding box center [91, 144] width 108 height 15
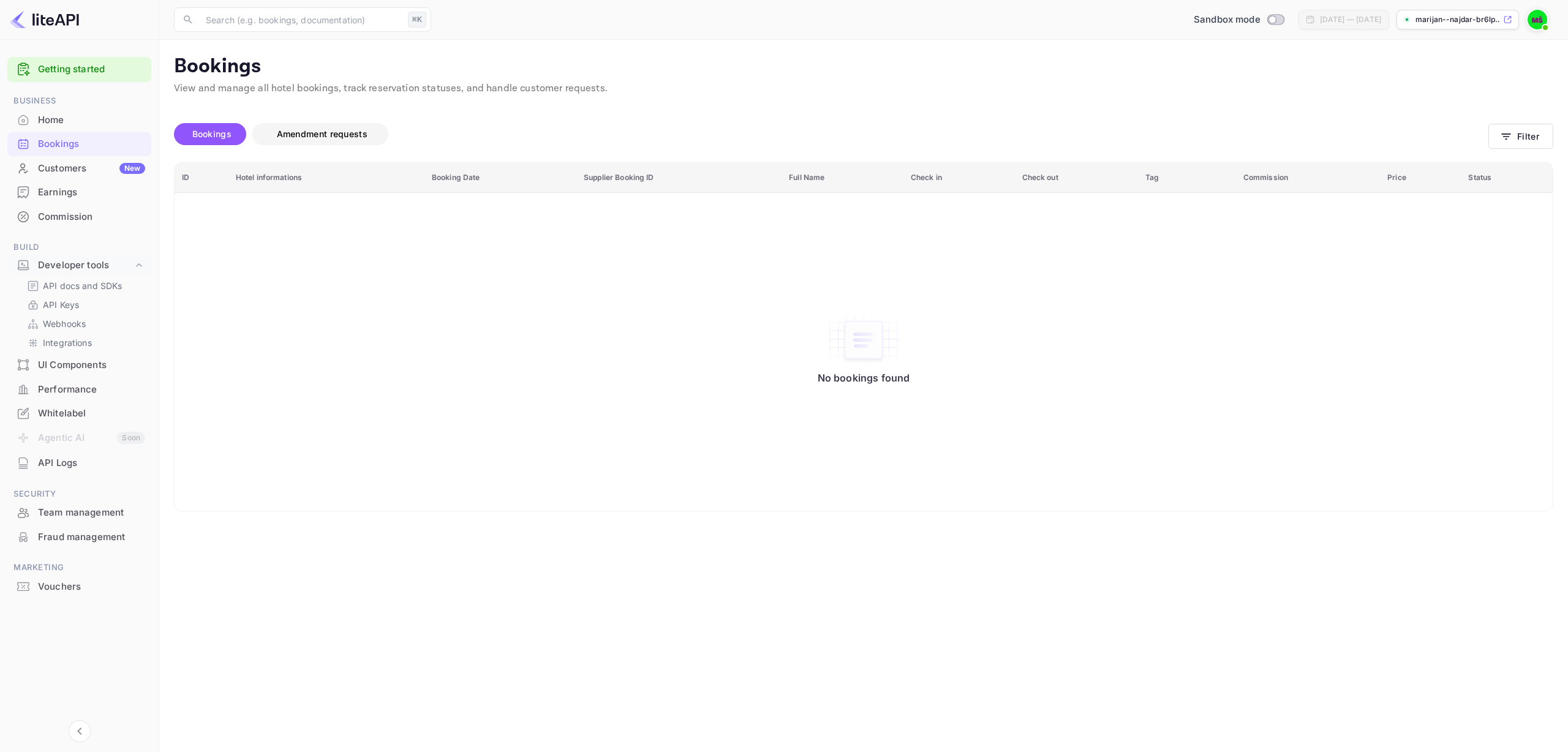
click at [339, 133] on span "Amendment requests" at bounding box center [322, 134] width 90 height 10
click at [192, 131] on span "Bookings" at bounding box center [212, 134] width 39 height 10
click at [61, 168] on div "Customers New" at bounding box center [91, 168] width 108 height 15
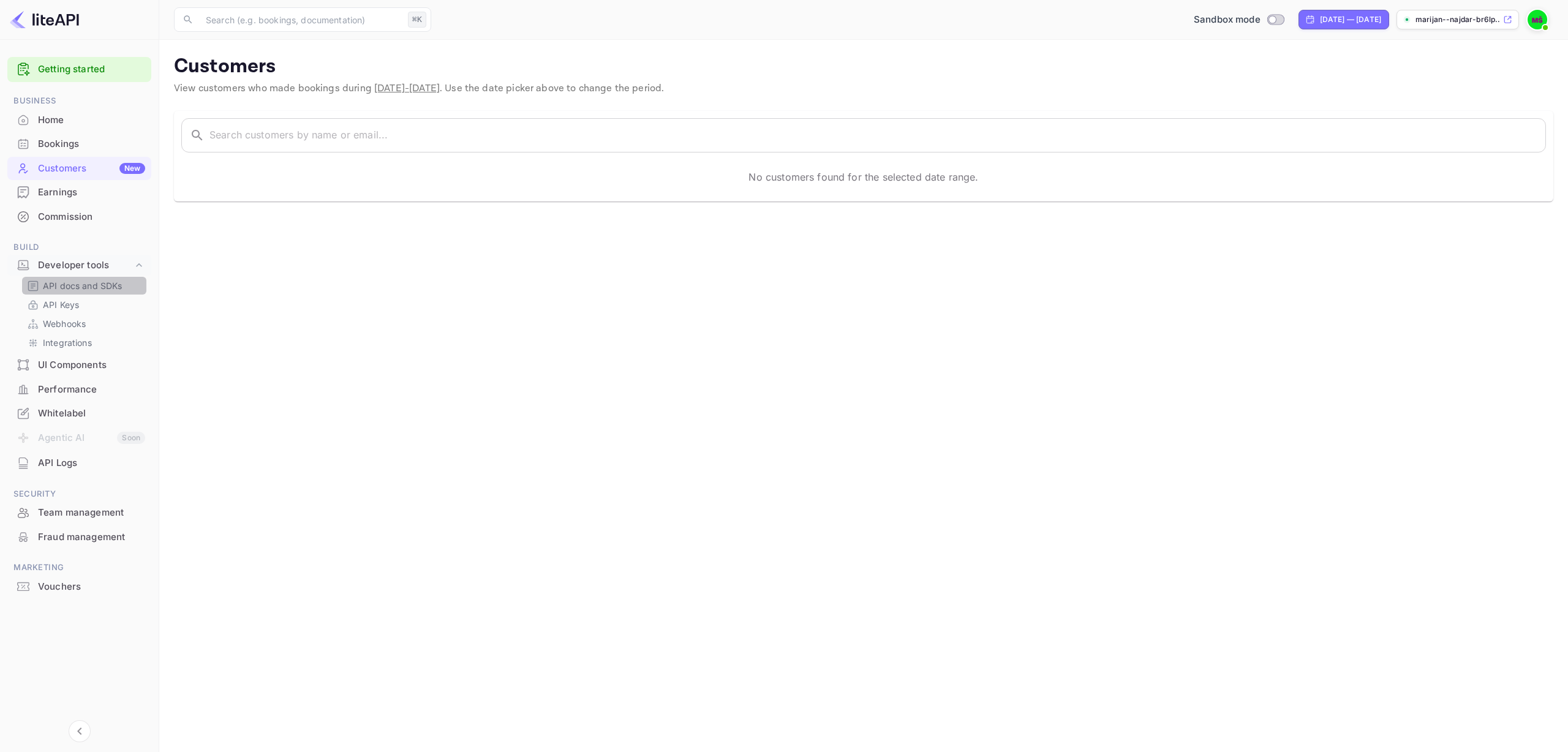
click at [77, 287] on p "API docs and SDKs" at bounding box center [82, 285] width 79 height 13
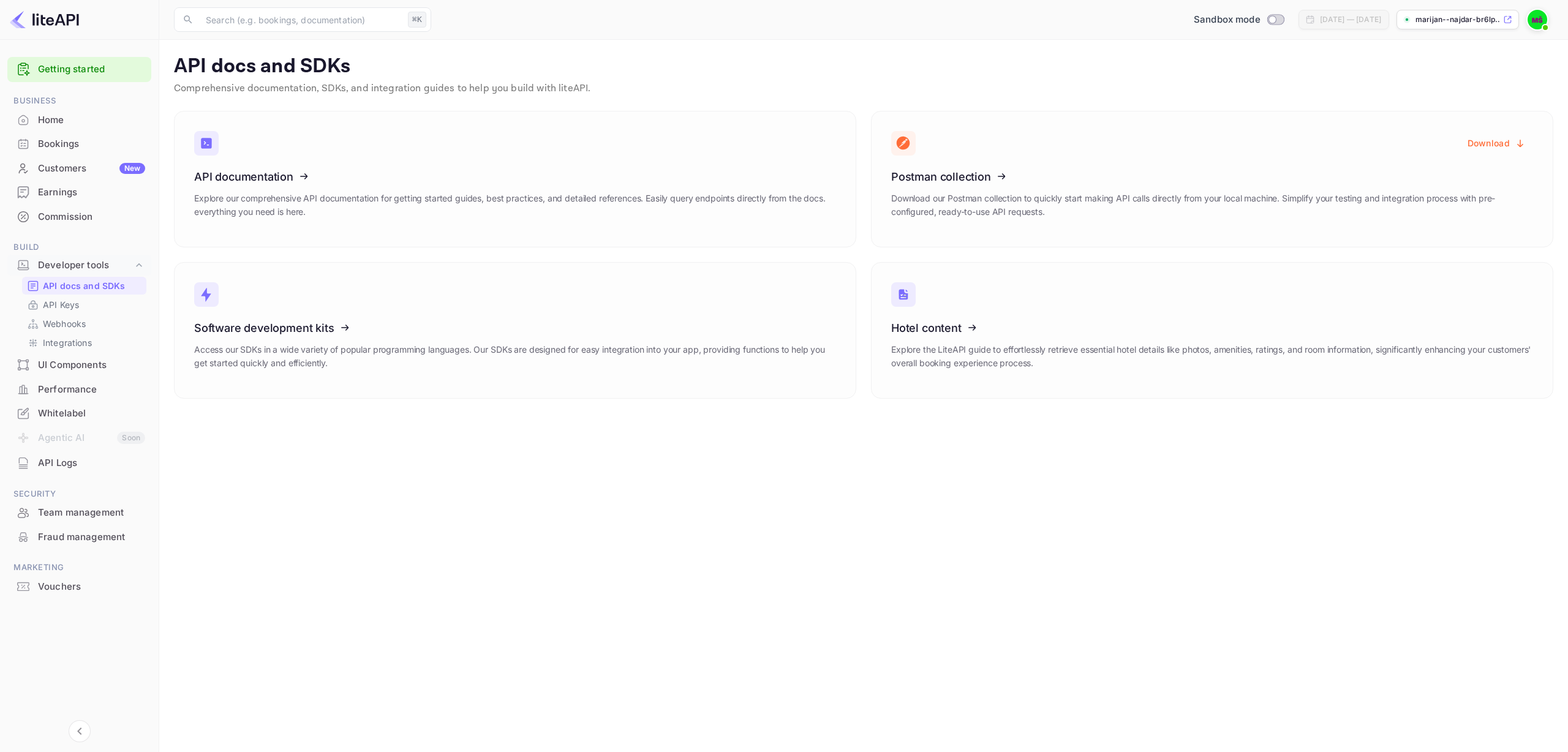
click at [80, 188] on div "Earnings" at bounding box center [91, 192] width 108 height 15
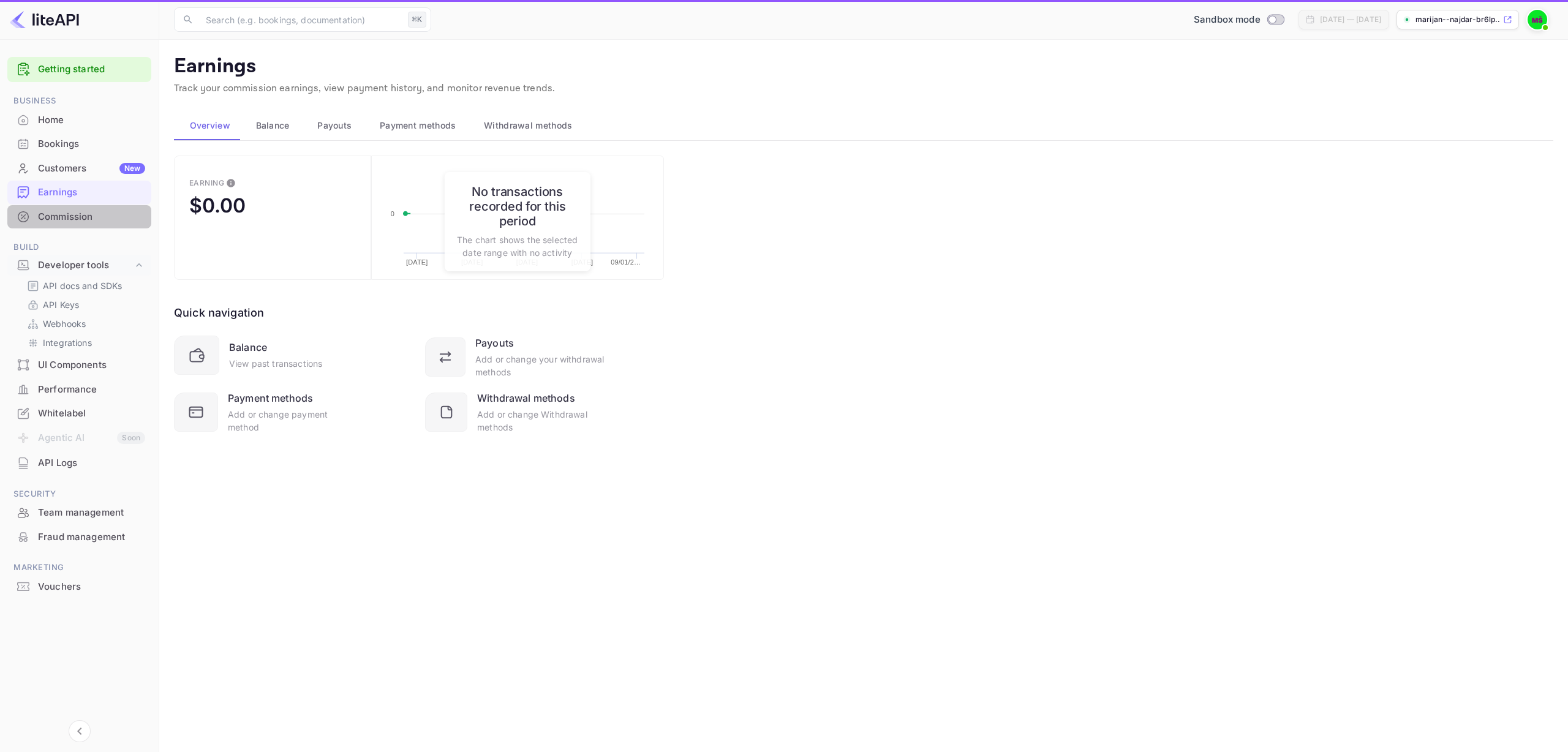
click at [81, 224] on div "Commission" at bounding box center [79, 217] width 144 height 24
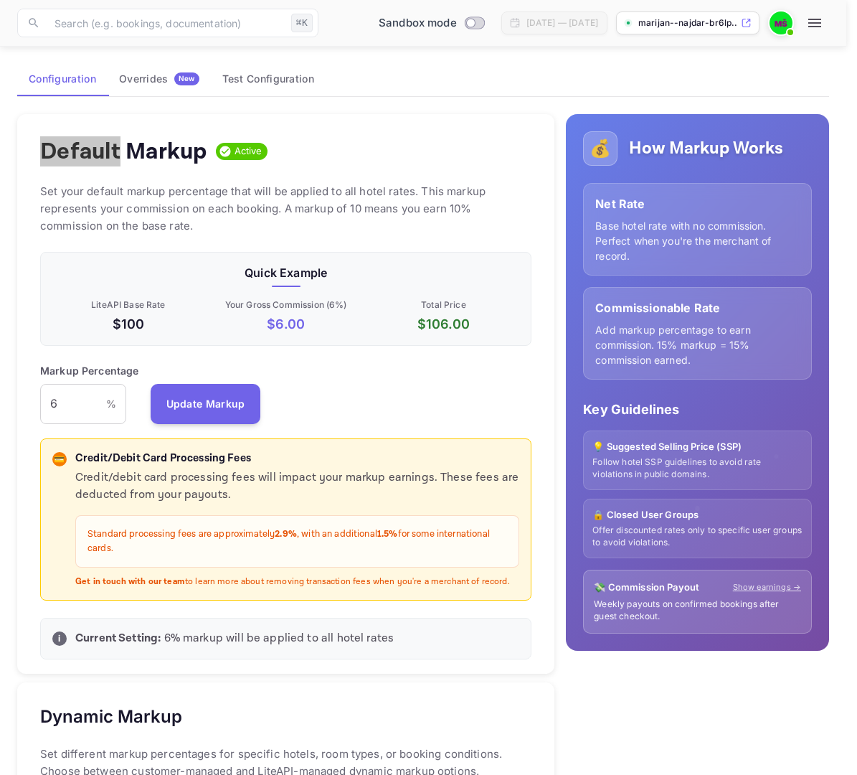
scroll to position [1, 1]
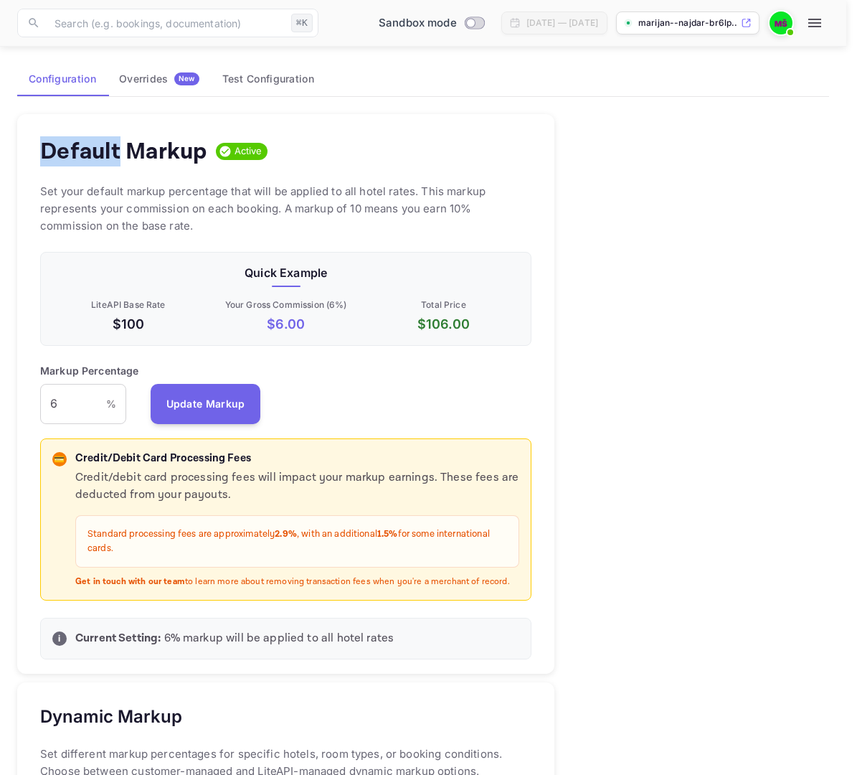
click at [692, 209] on div "Default Markup Active Set your default markup percentage that will be applied t…" at bounding box center [418, 772] width 824 height 1338
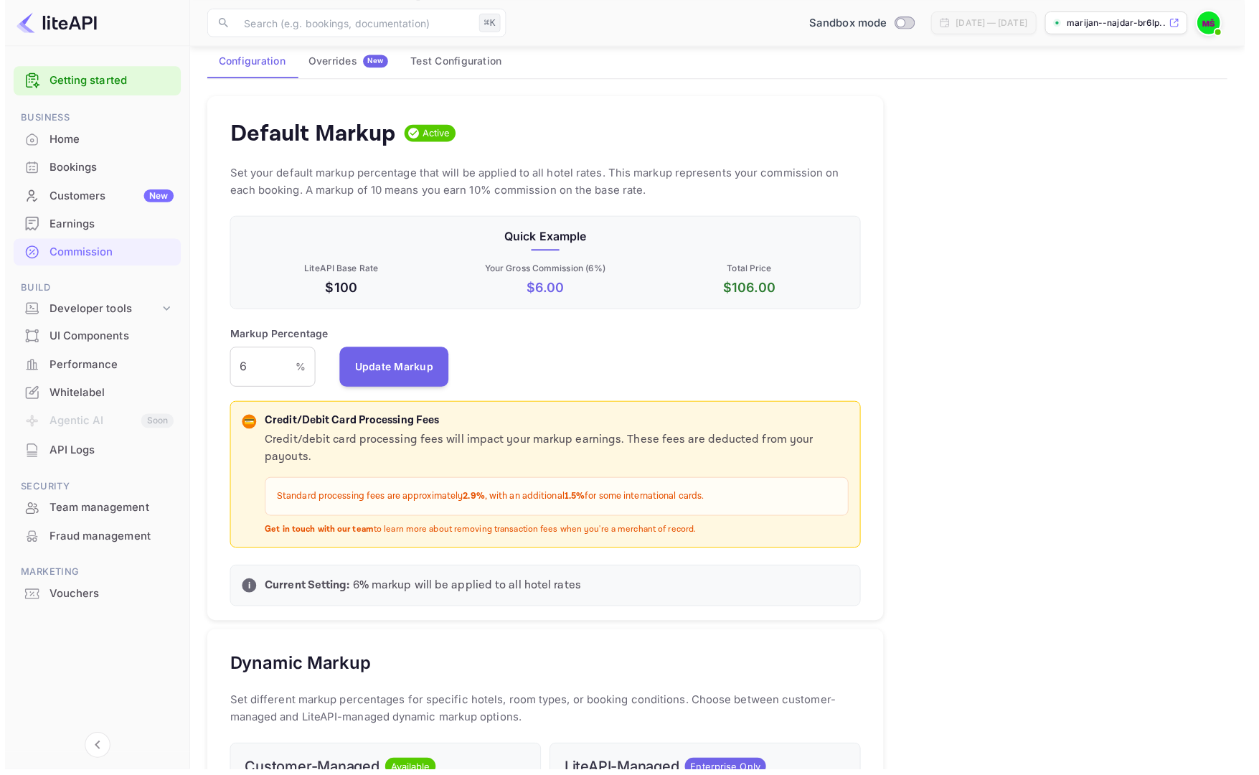
scroll to position [255, 643]
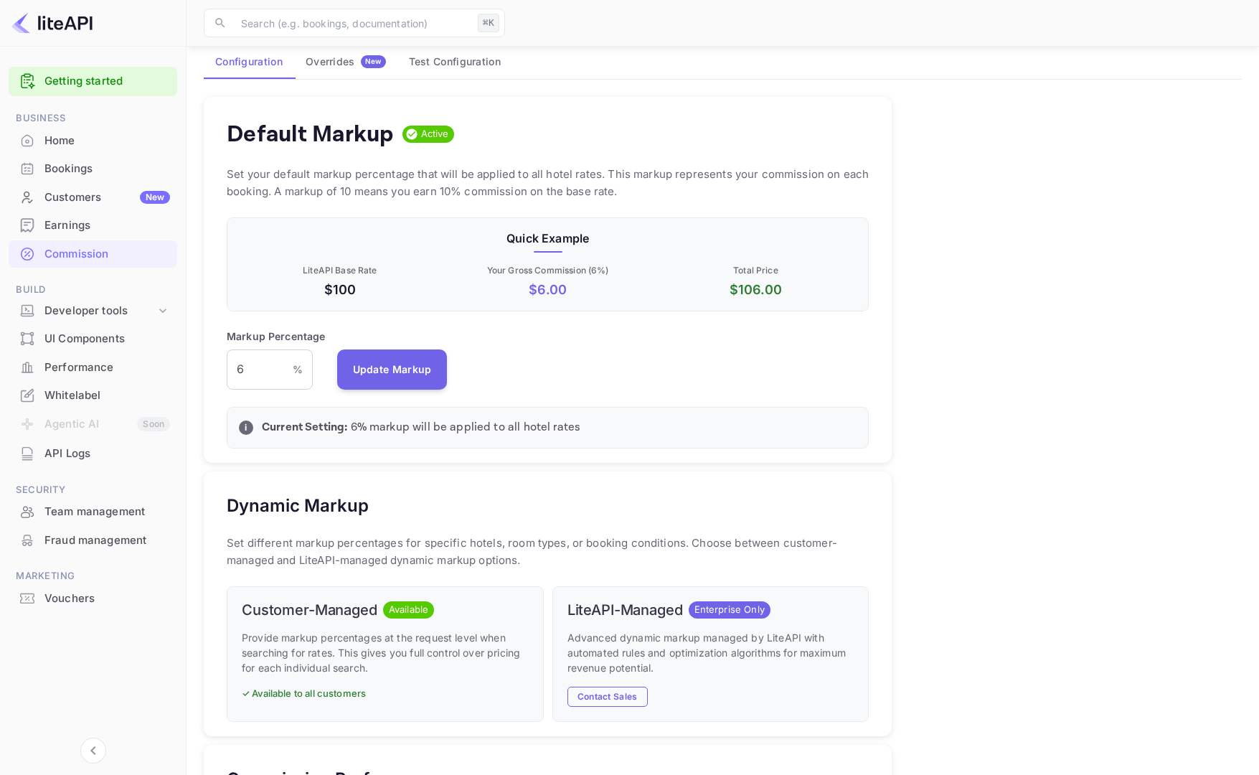
click at [946, 403] on div "Default Markup Active Set your default markup percentage that will be applied t…" at bounding box center [717, 641] width 1050 height 1113
